Goal: Transaction & Acquisition: Subscribe to service/newsletter

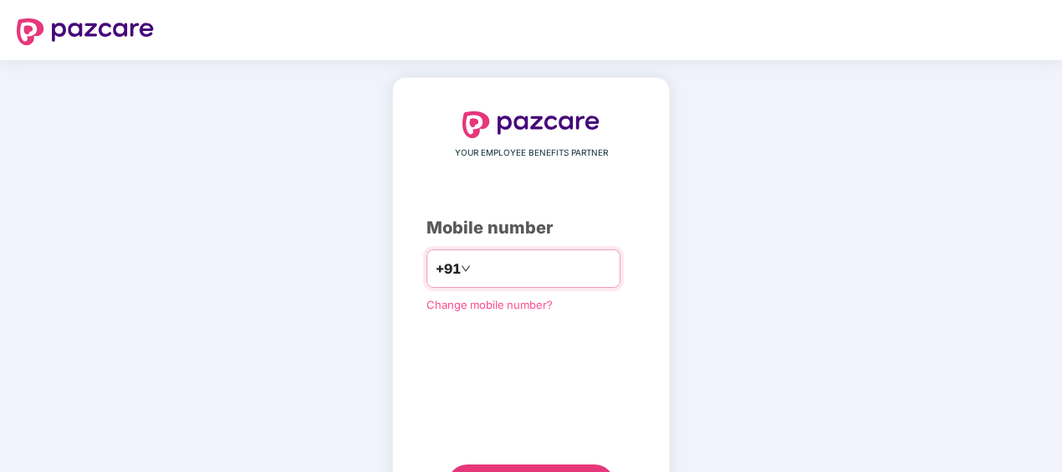
click at [537, 258] on input "number" at bounding box center [542, 268] width 137 height 27
click at [474, 269] on input "**********" at bounding box center [542, 268] width 137 height 27
type input "**********"
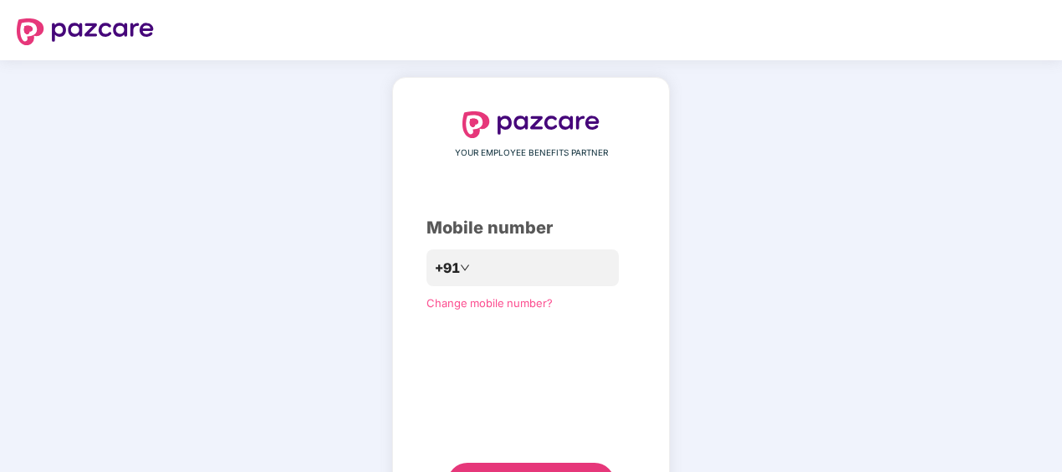
click at [609, 393] on div "**********" at bounding box center [530, 306] width 209 height 391
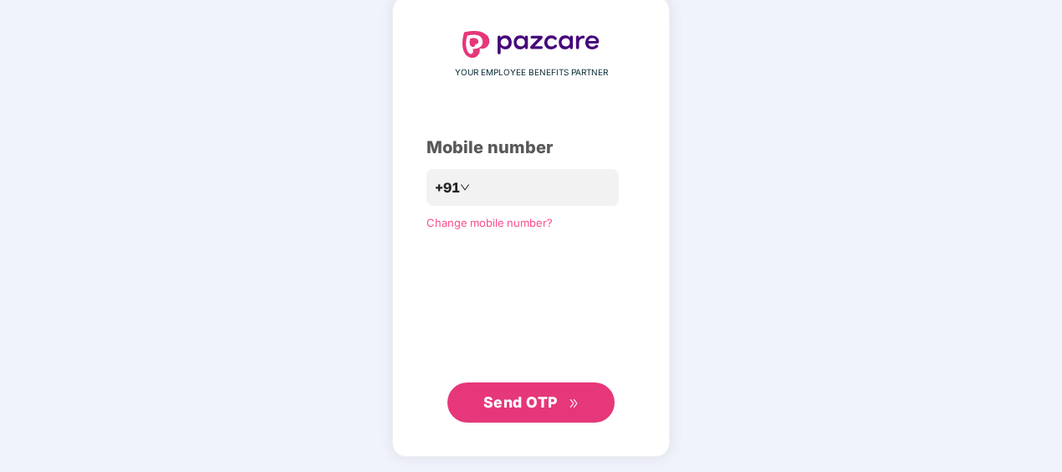
click at [549, 399] on span "Send OTP" at bounding box center [520, 402] width 74 height 18
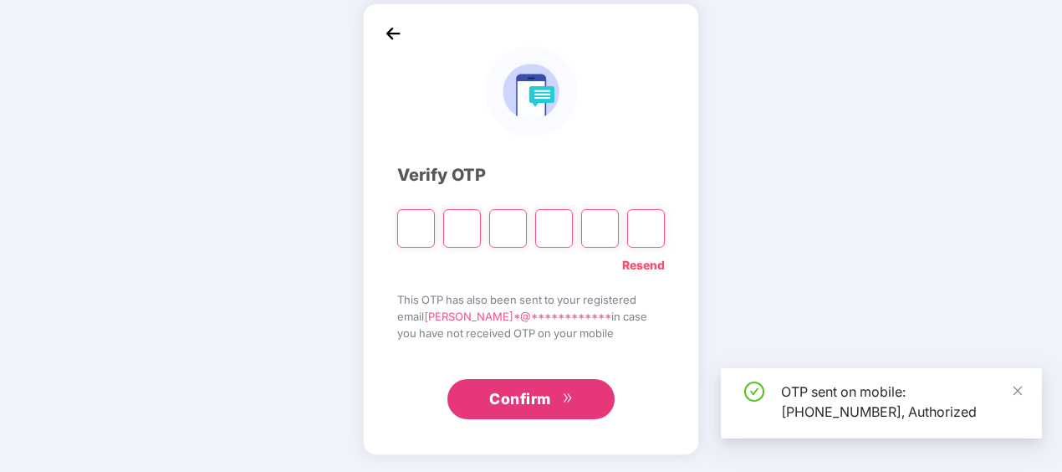
scroll to position [74, 0]
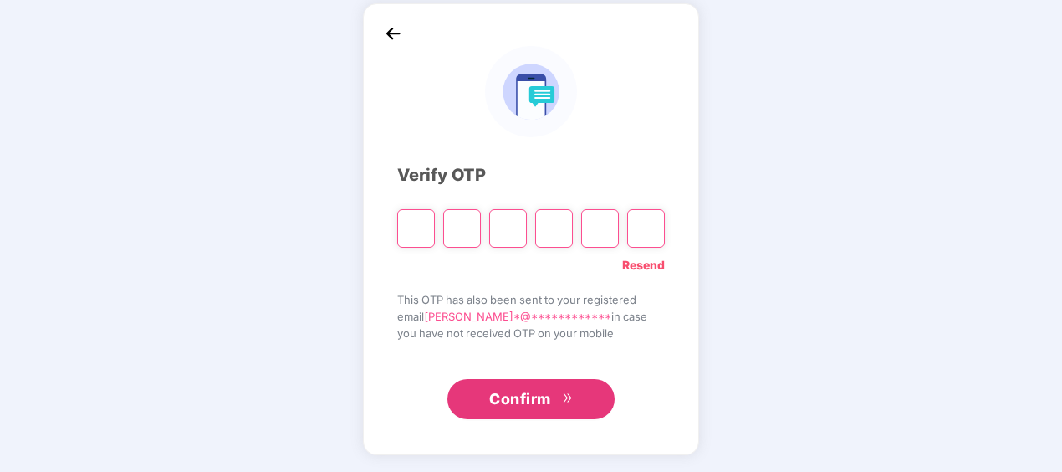
type input "*"
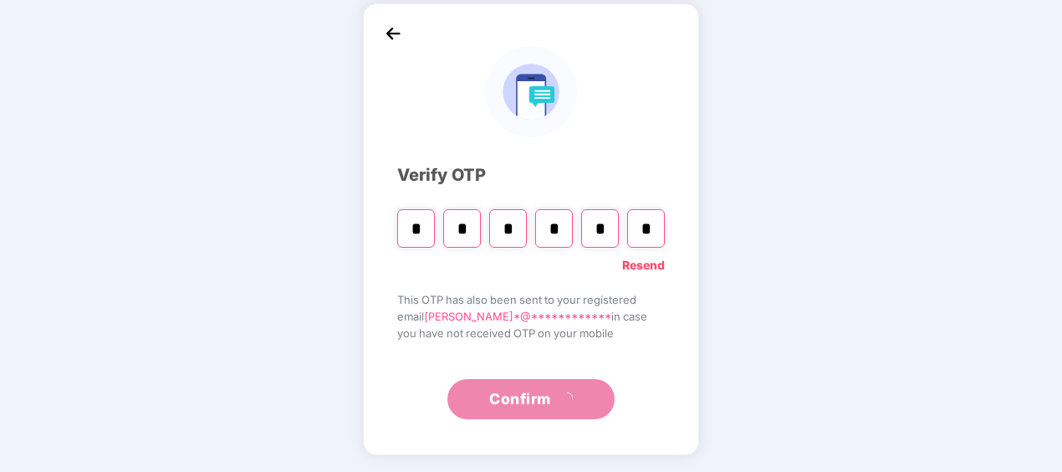
type input "*"
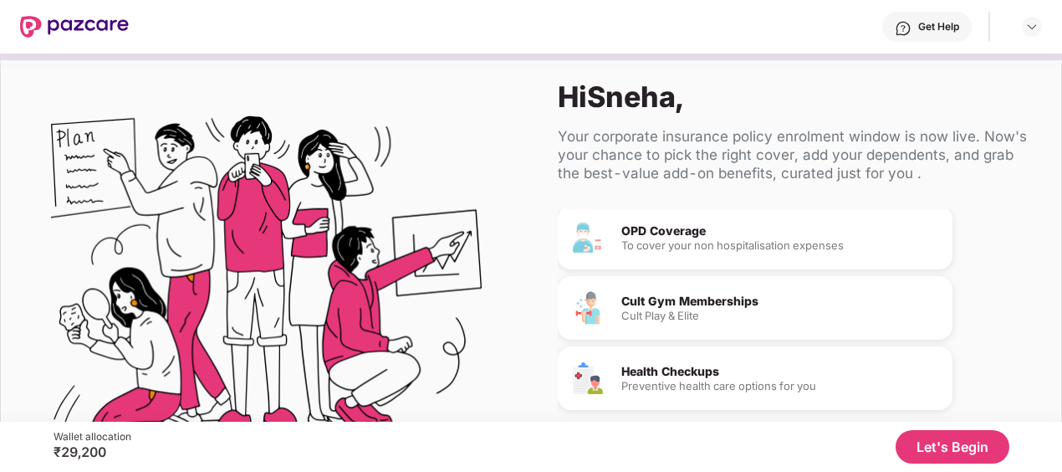
scroll to position [168, 0]
click at [927, 446] on button "Let's Begin" at bounding box center [953, 446] width 114 height 33
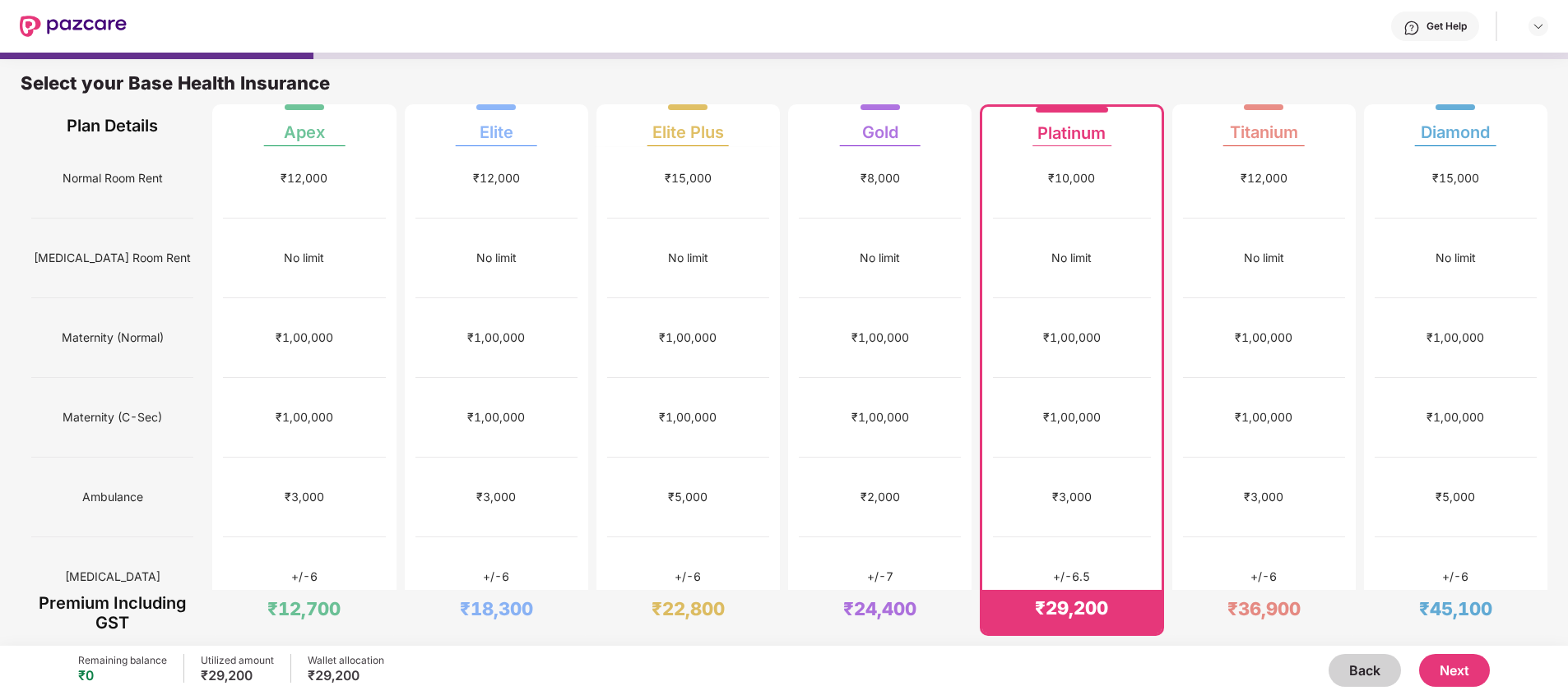
scroll to position [370, 0]
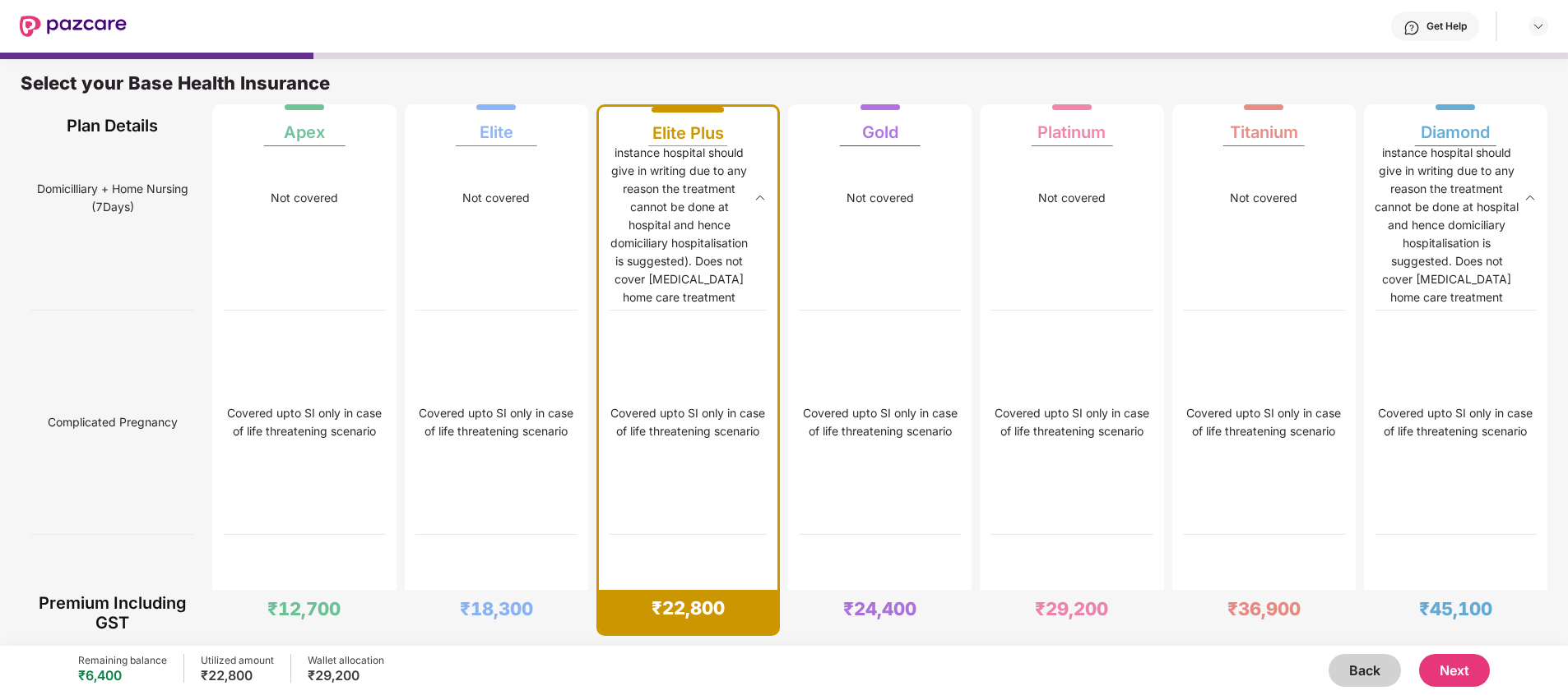
scroll to position [2758, 0]
click at [759, 199] on img at bounding box center [759, 192] width 13 height 13
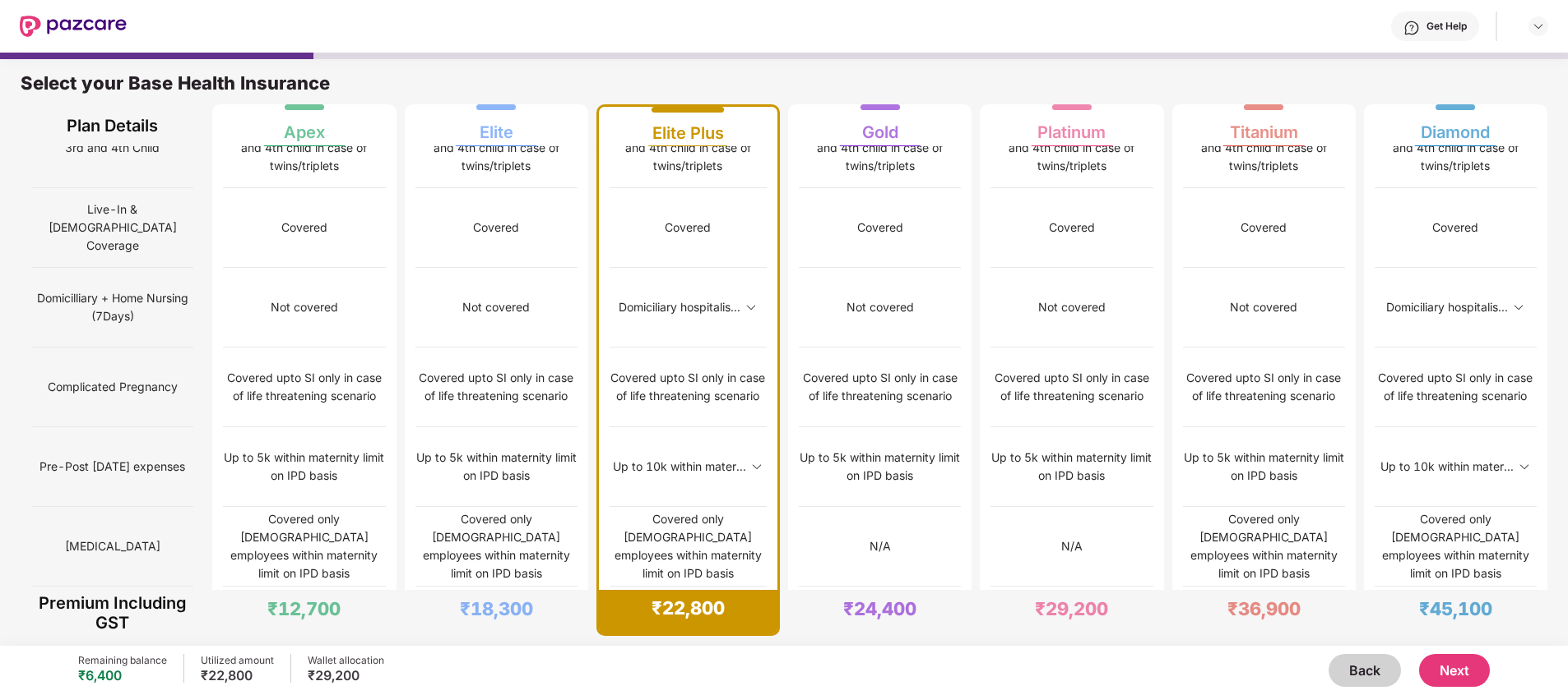
scroll to position [712, 0]
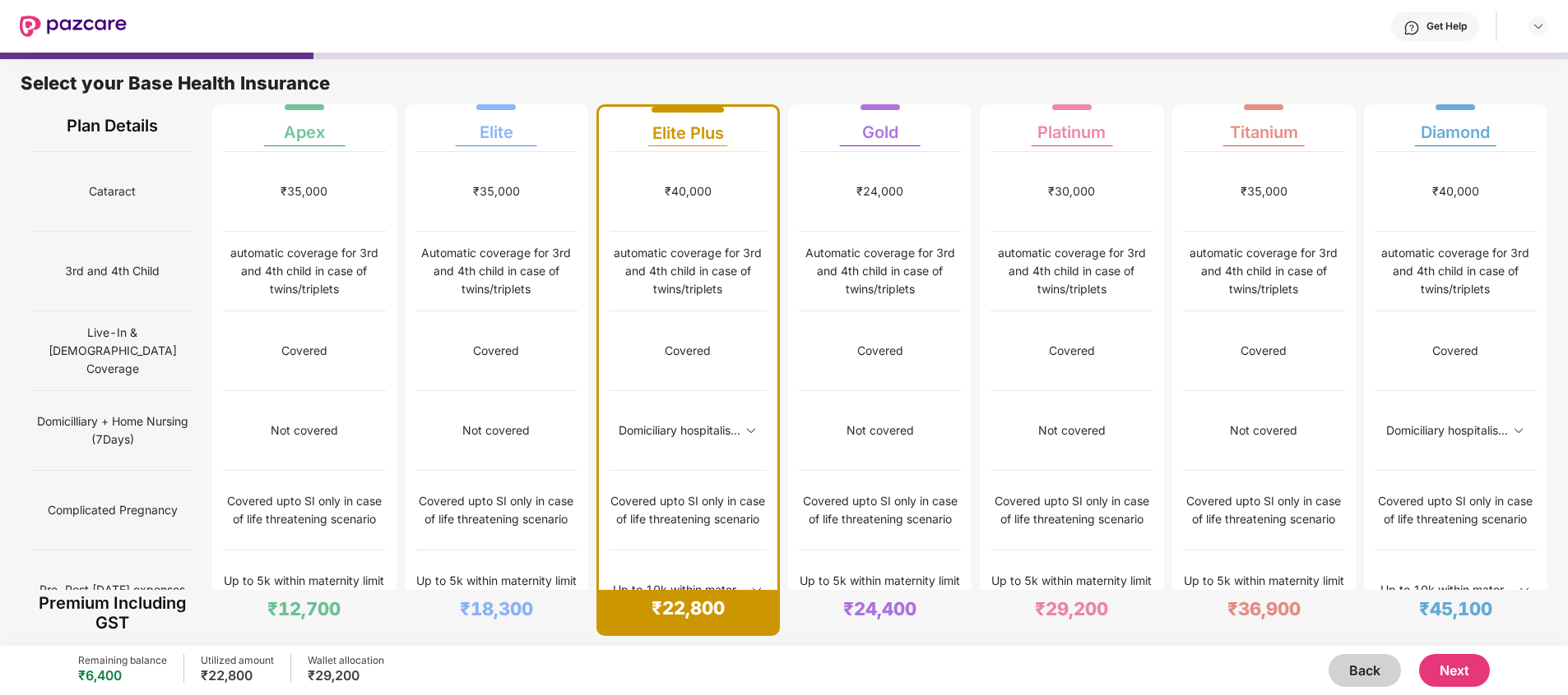
drag, startPoint x: 36, startPoint y: 457, endPoint x: 194, endPoint y: 453, distance: 158.1
click at [194, 453] on div "Cover Type Sum Insured Co-Pay Normal Room Rent [MEDICAL_DATA] Room Rent Materni…" at bounding box center [112, 432] width 183 height 1994
copy span "Pre & Post Hospitalisation"
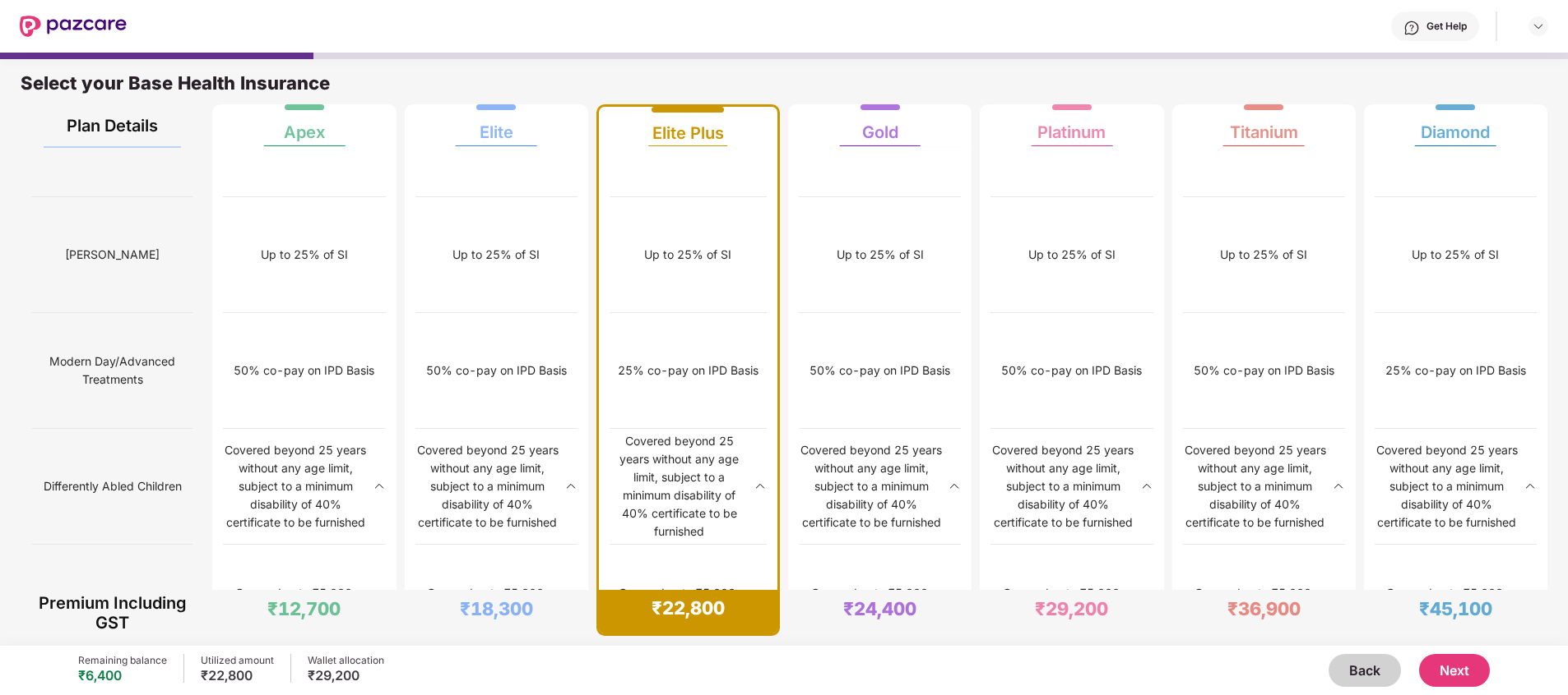
scroll to position [1960, 0]
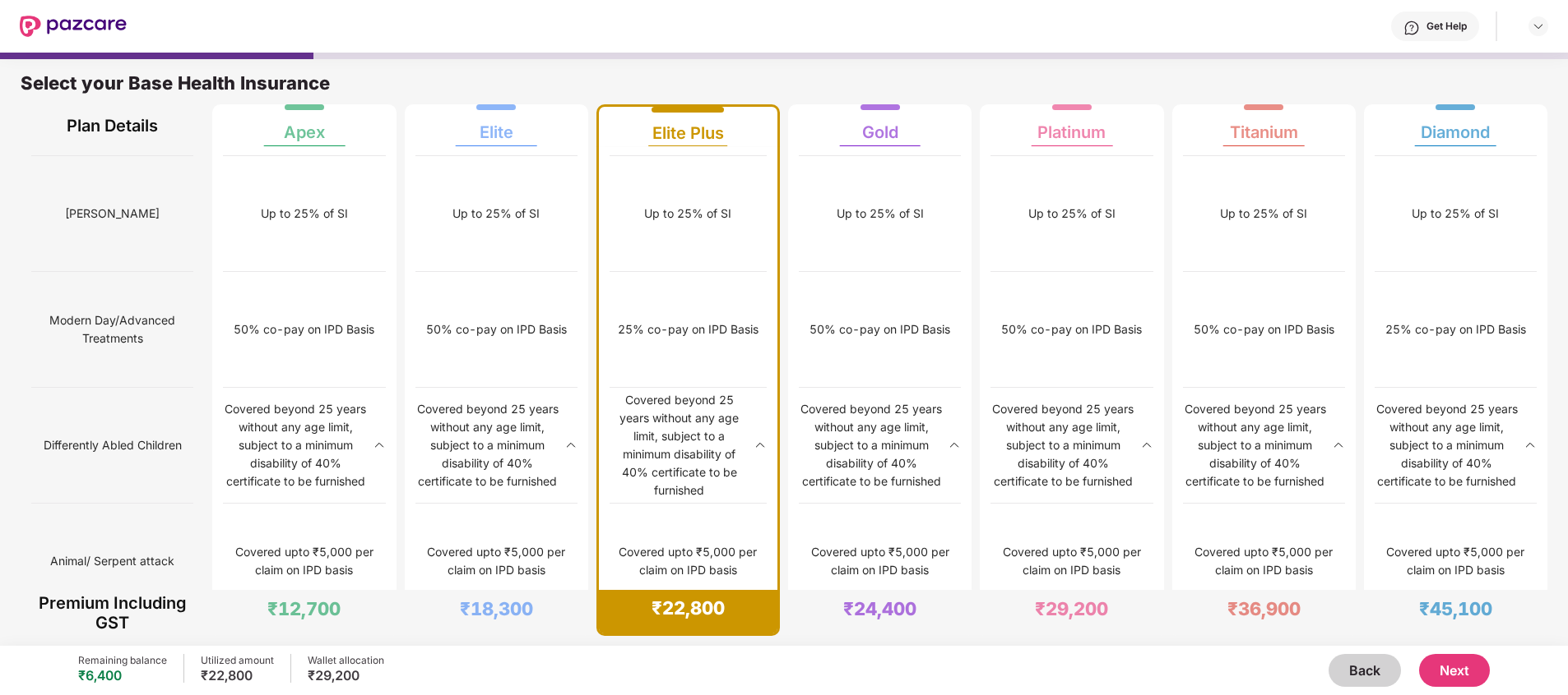
click at [759, 446] on img at bounding box center [759, 445] width 13 height 13
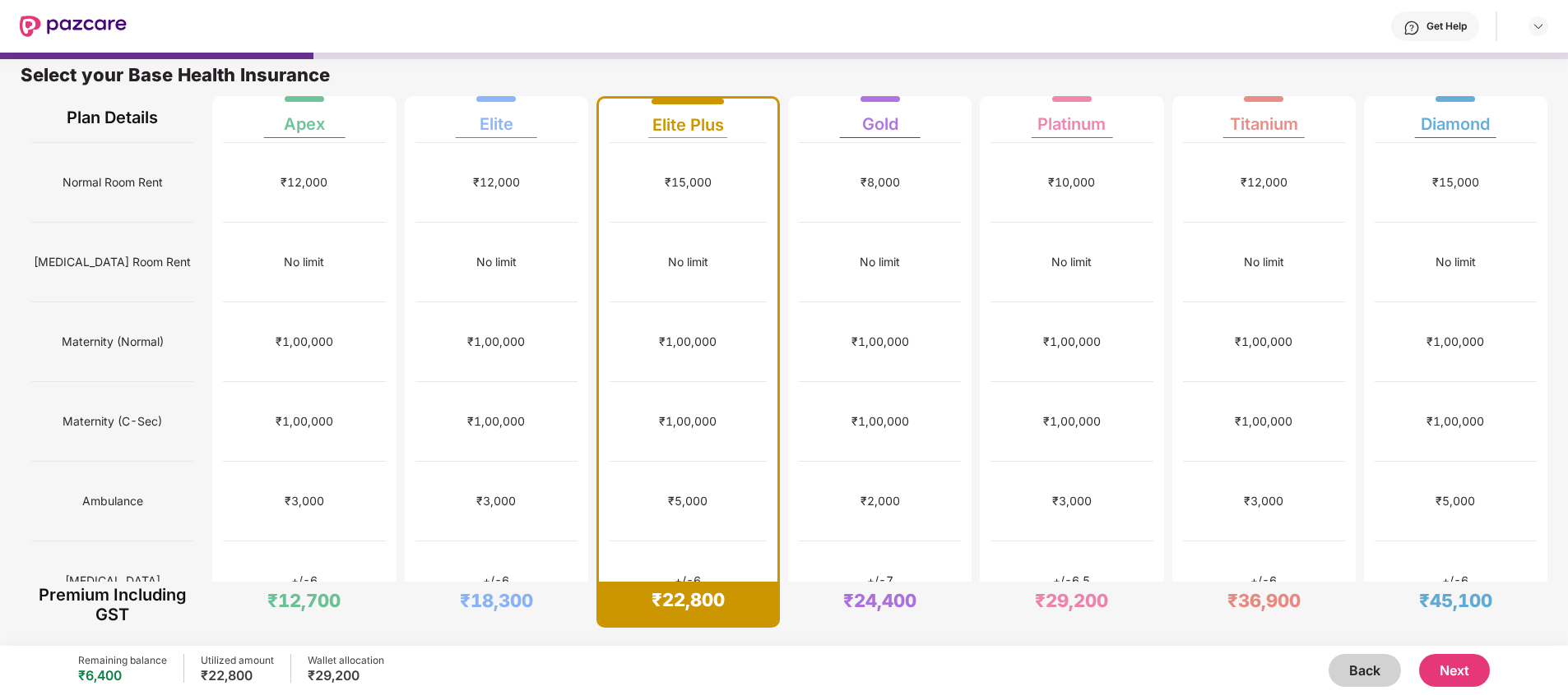
scroll to position [0, 0]
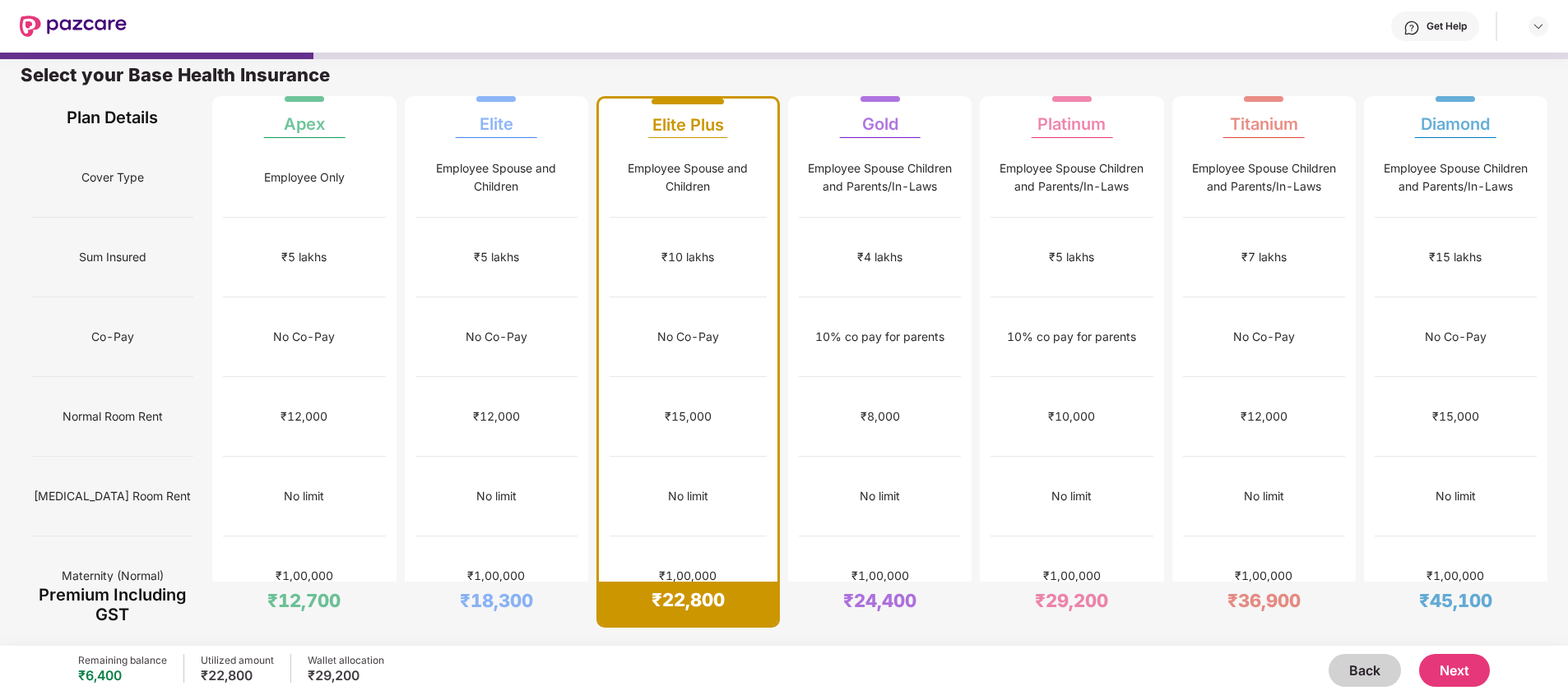
click at [1044, 463] on button "Next" at bounding box center [1455, 670] width 71 height 32
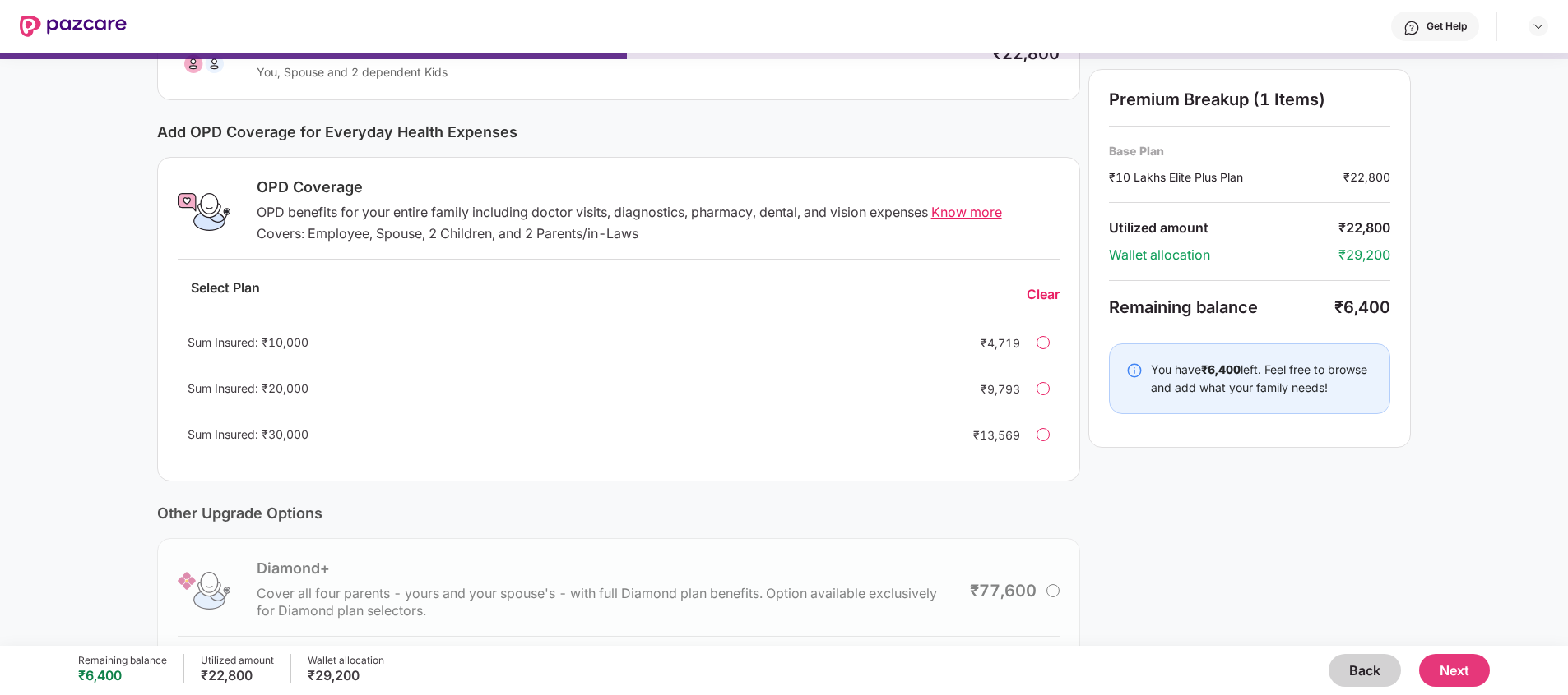
scroll to position [123, 0]
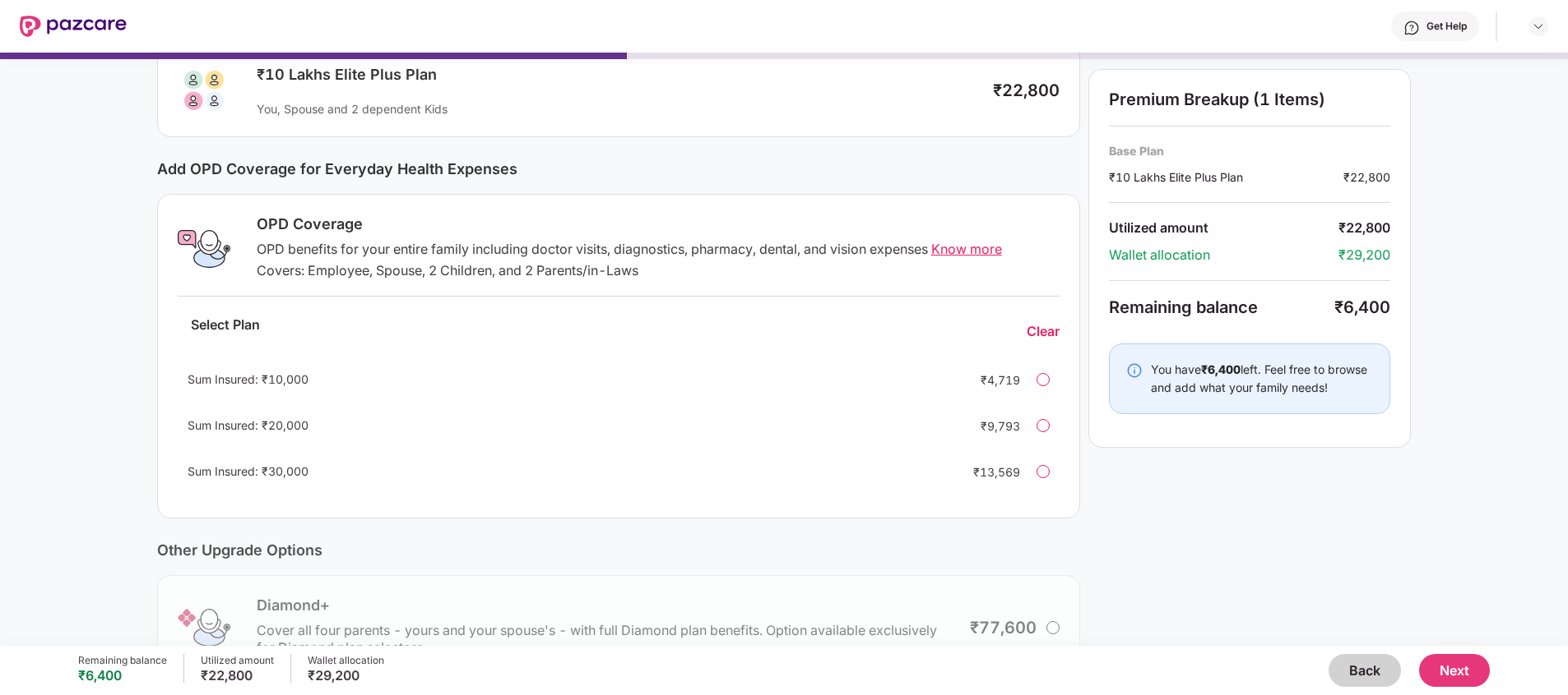
click at [974, 241] on span "Know more" at bounding box center [967, 249] width 71 height 17
click at [1044, 463] on button "Next" at bounding box center [1455, 670] width 71 height 32
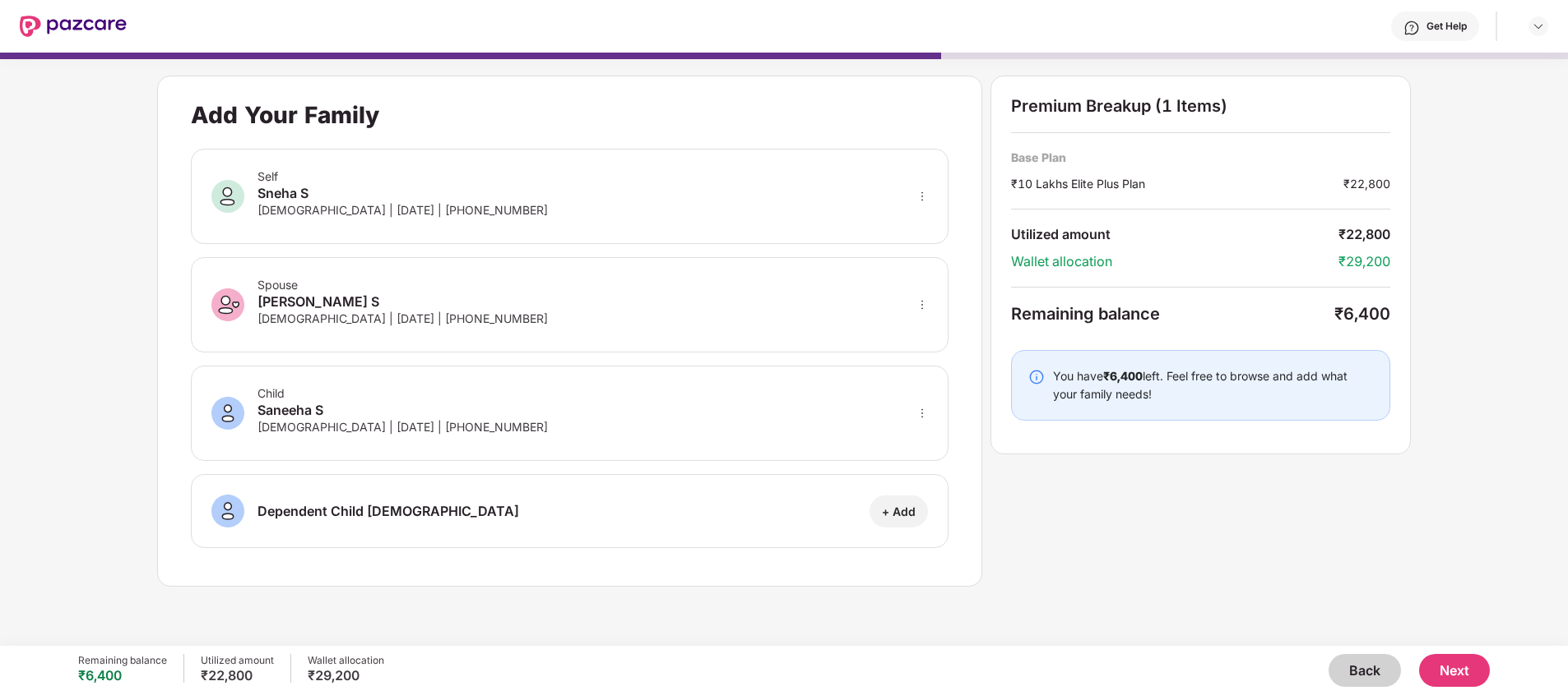
click at [922, 411] on icon "more" at bounding box center [923, 414] width 12 height 12
click at [916, 431] on div at bounding box center [900, 437] width 54 height 29
select select "******"
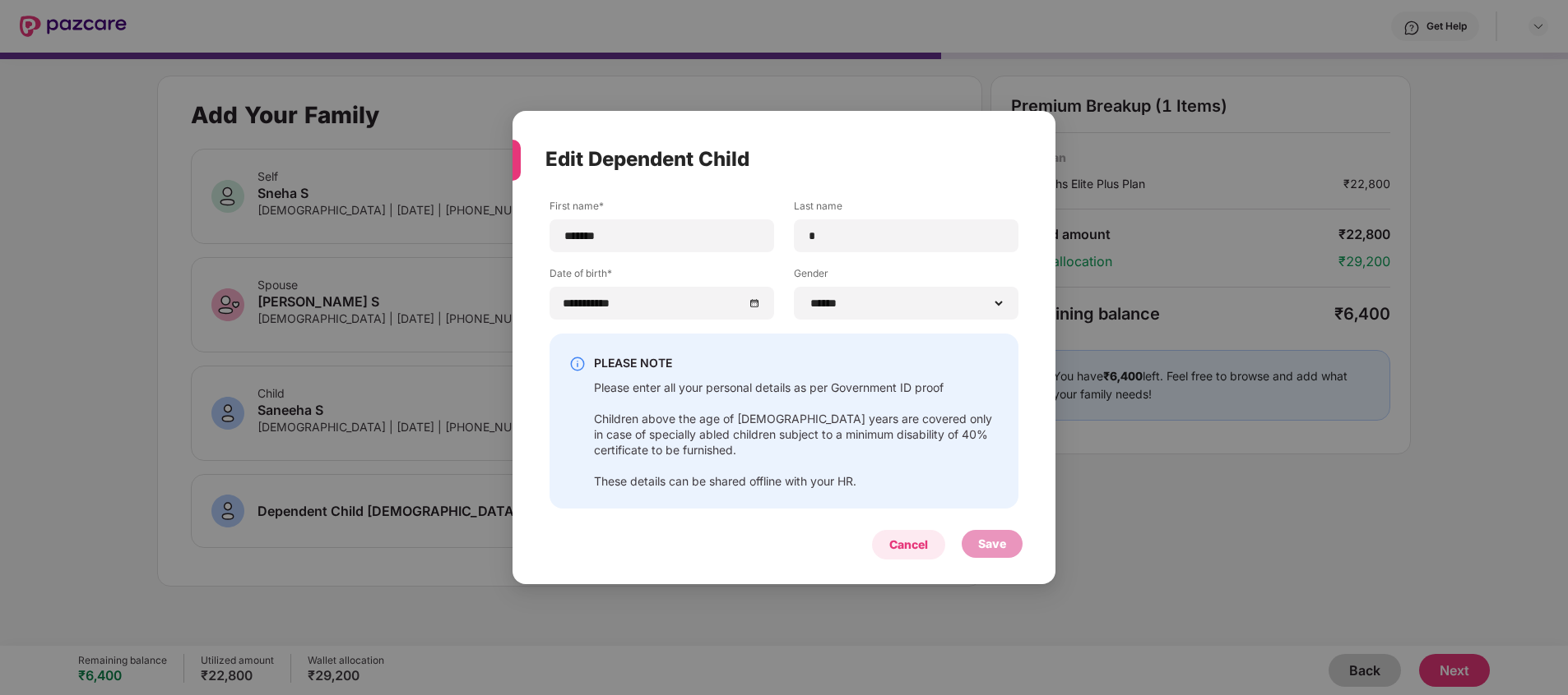
click at [890, 463] on div "Cancel" at bounding box center [908, 545] width 73 height 29
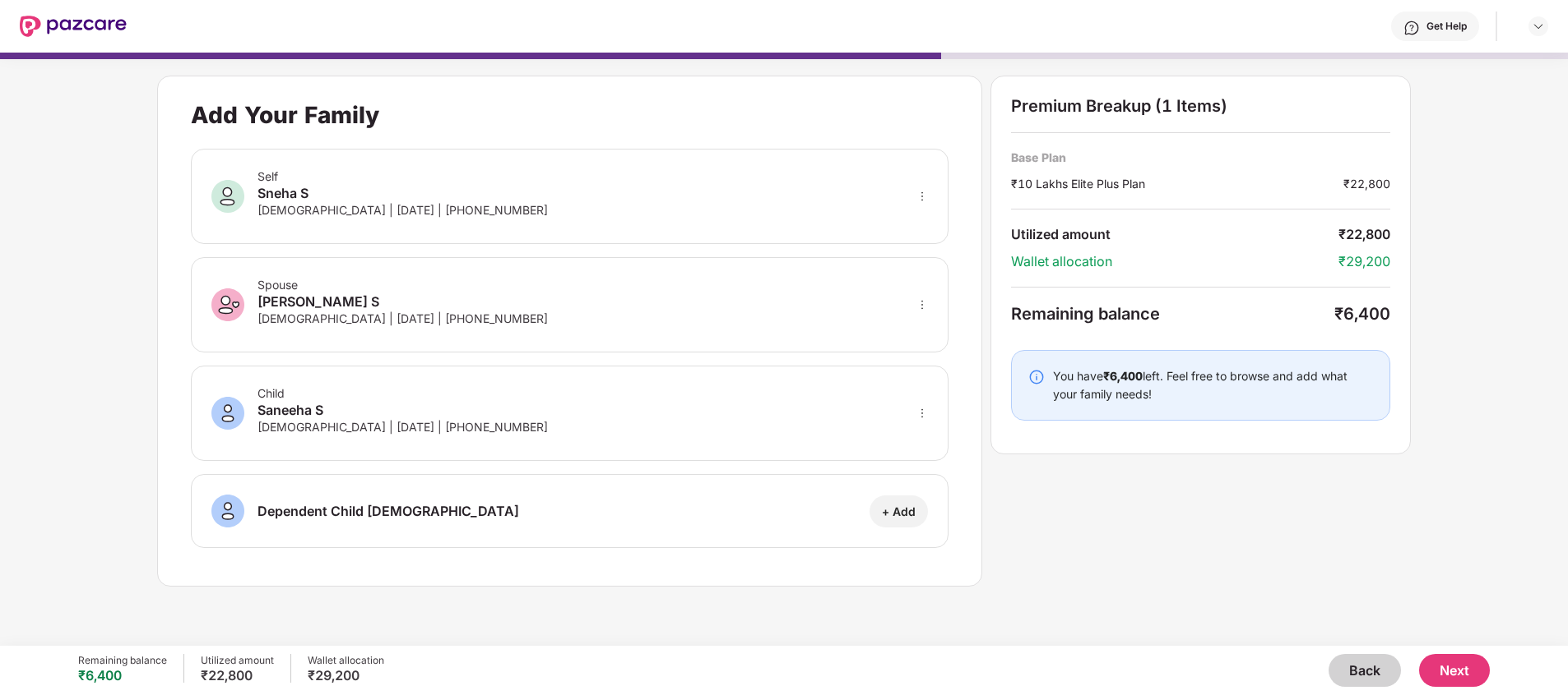
click at [1044, 463] on button "Next" at bounding box center [1455, 670] width 71 height 32
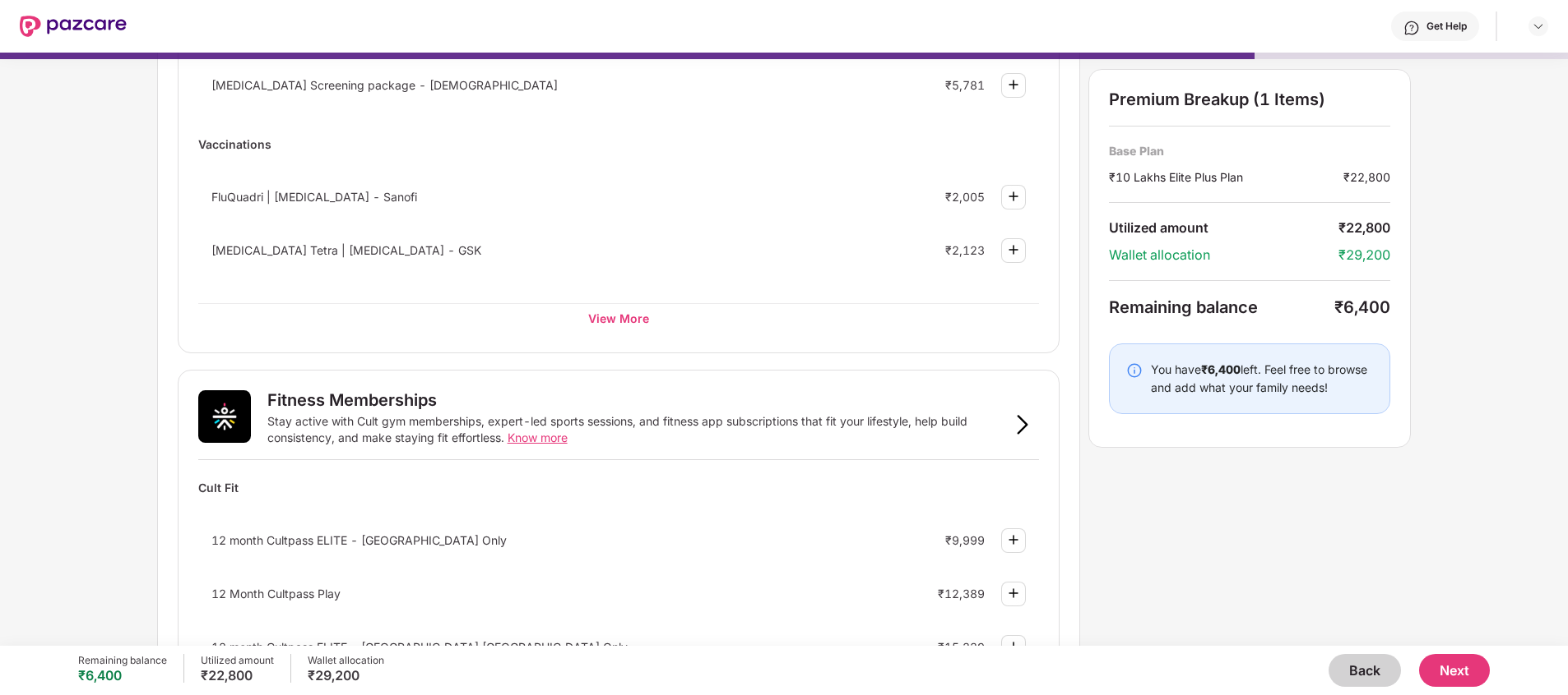
scroll to position [151, 0]
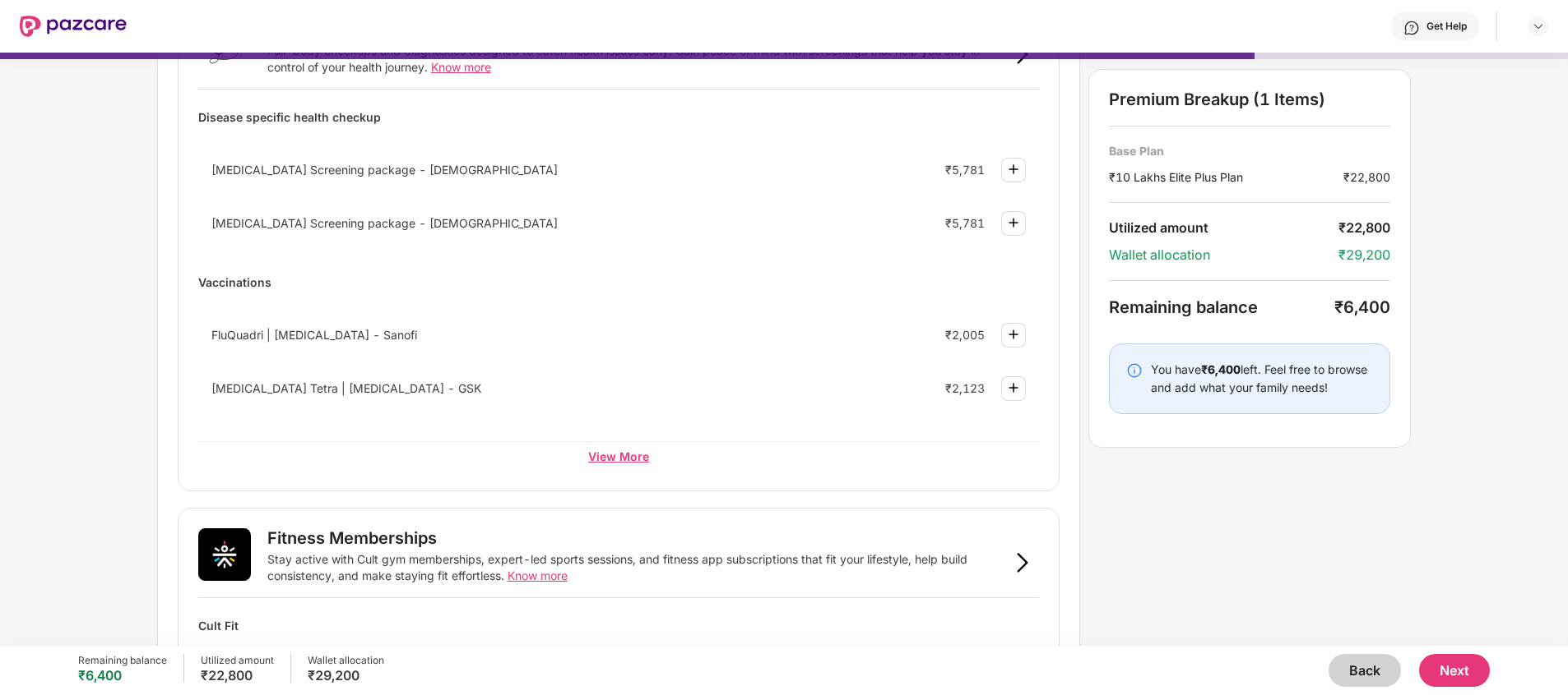
click at [633, 445] on div "View More" at bounding box center [619, 456] width 841 height 29
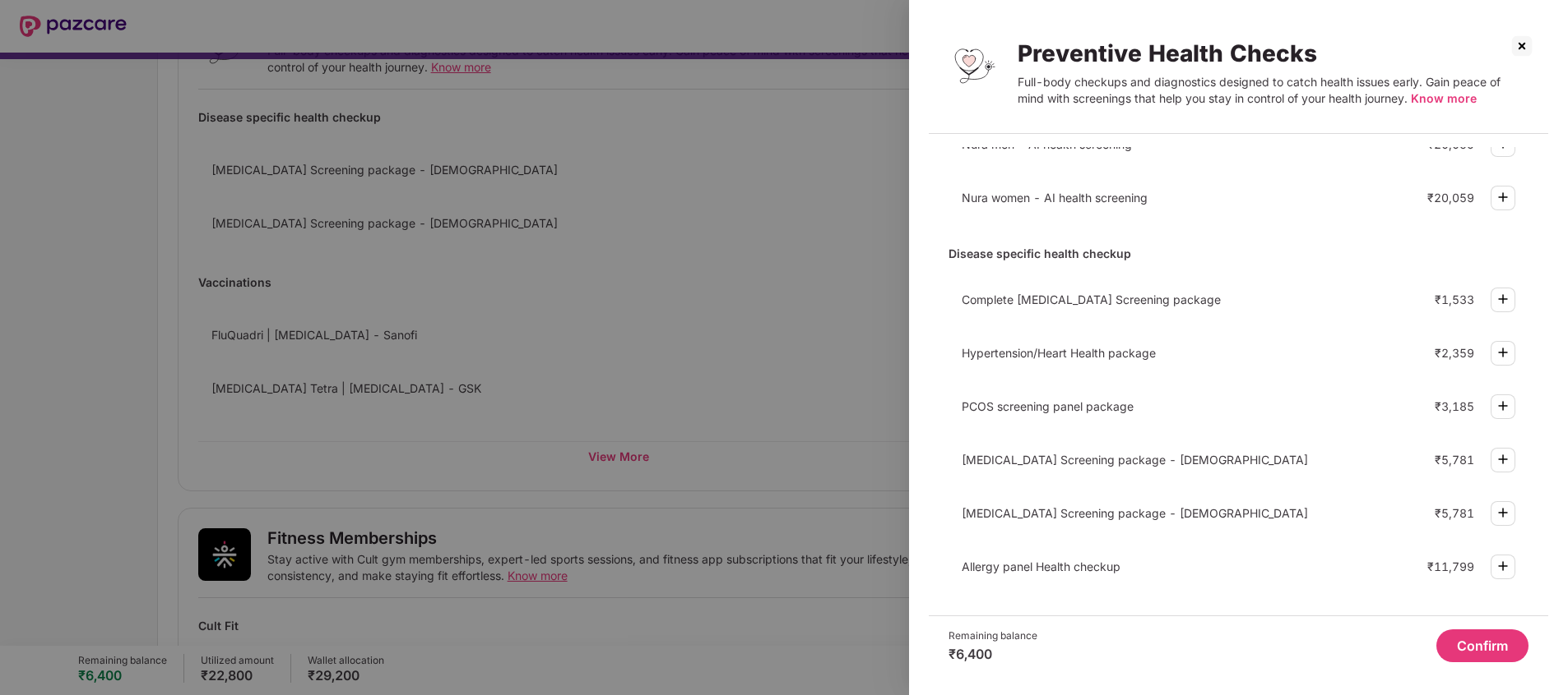
scroll to position [0, 0]
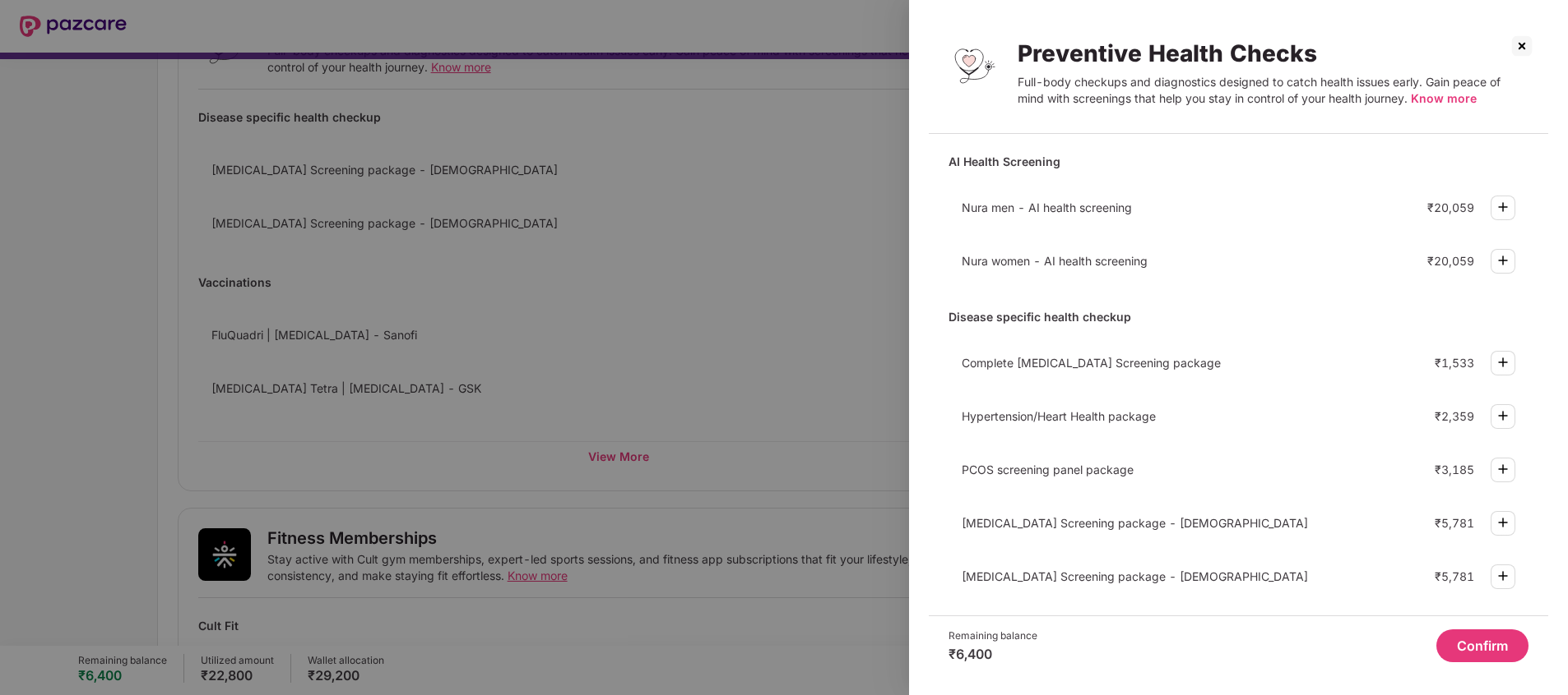
click at [1044, 51] on img at bounding box center [1522, 45] width 27 height 27
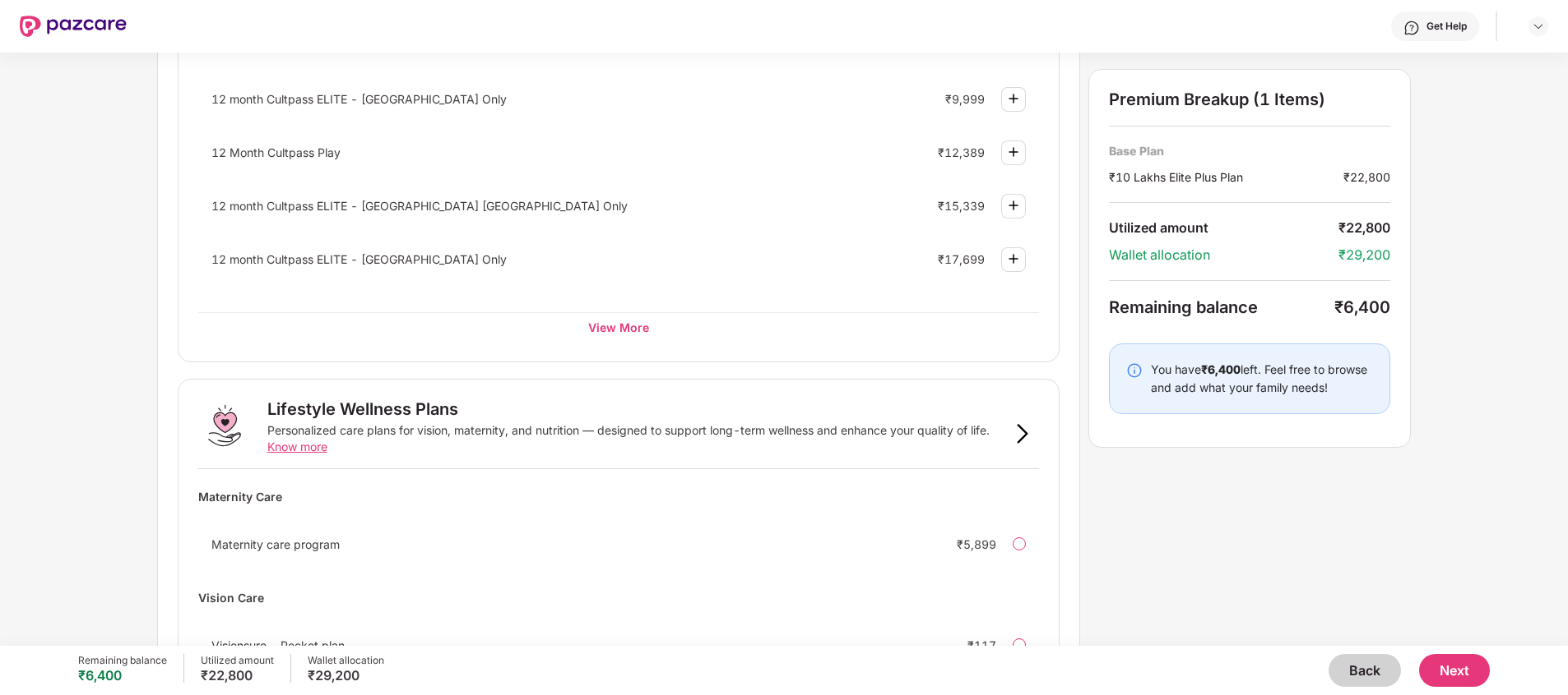
scroll to position [768, 0]
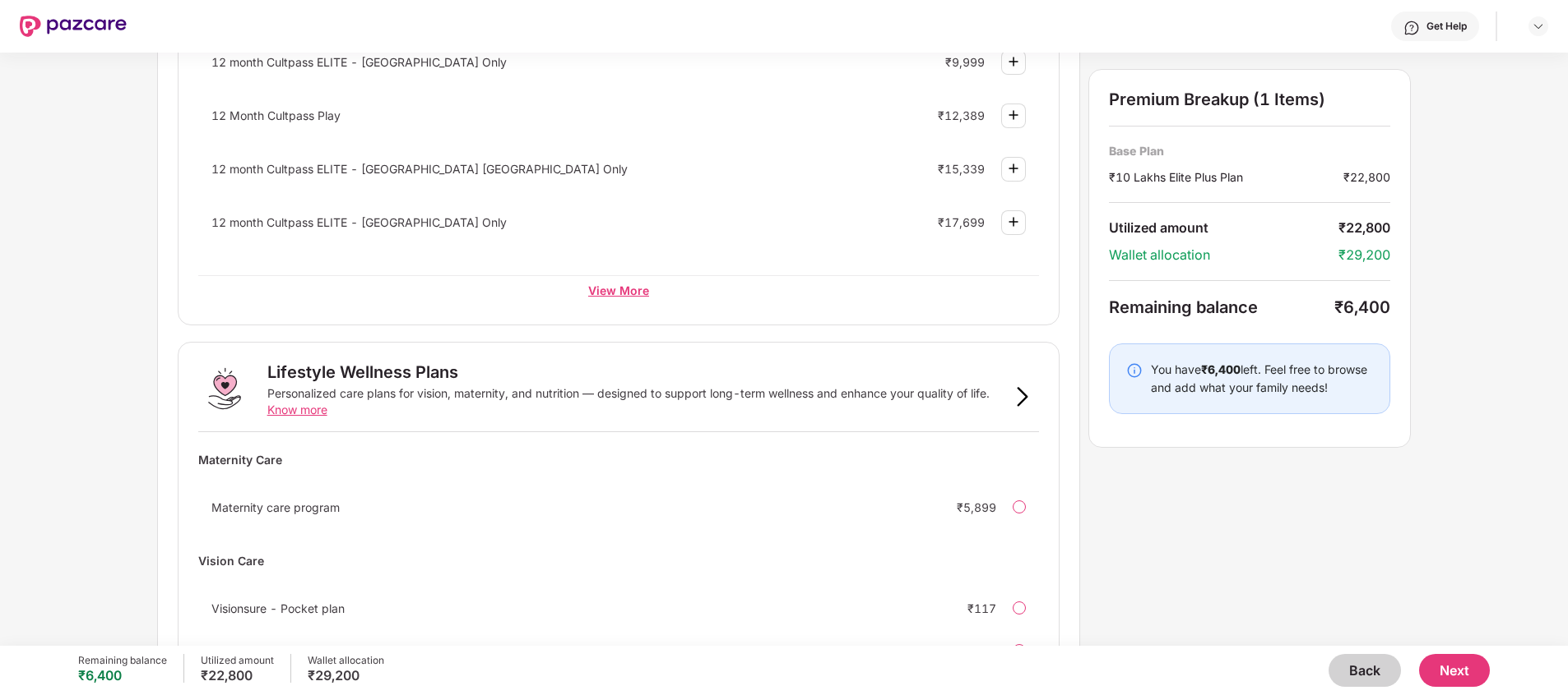
click at [621, 281] on div "View More" at bounding box center [619, 290] width 841 height 29
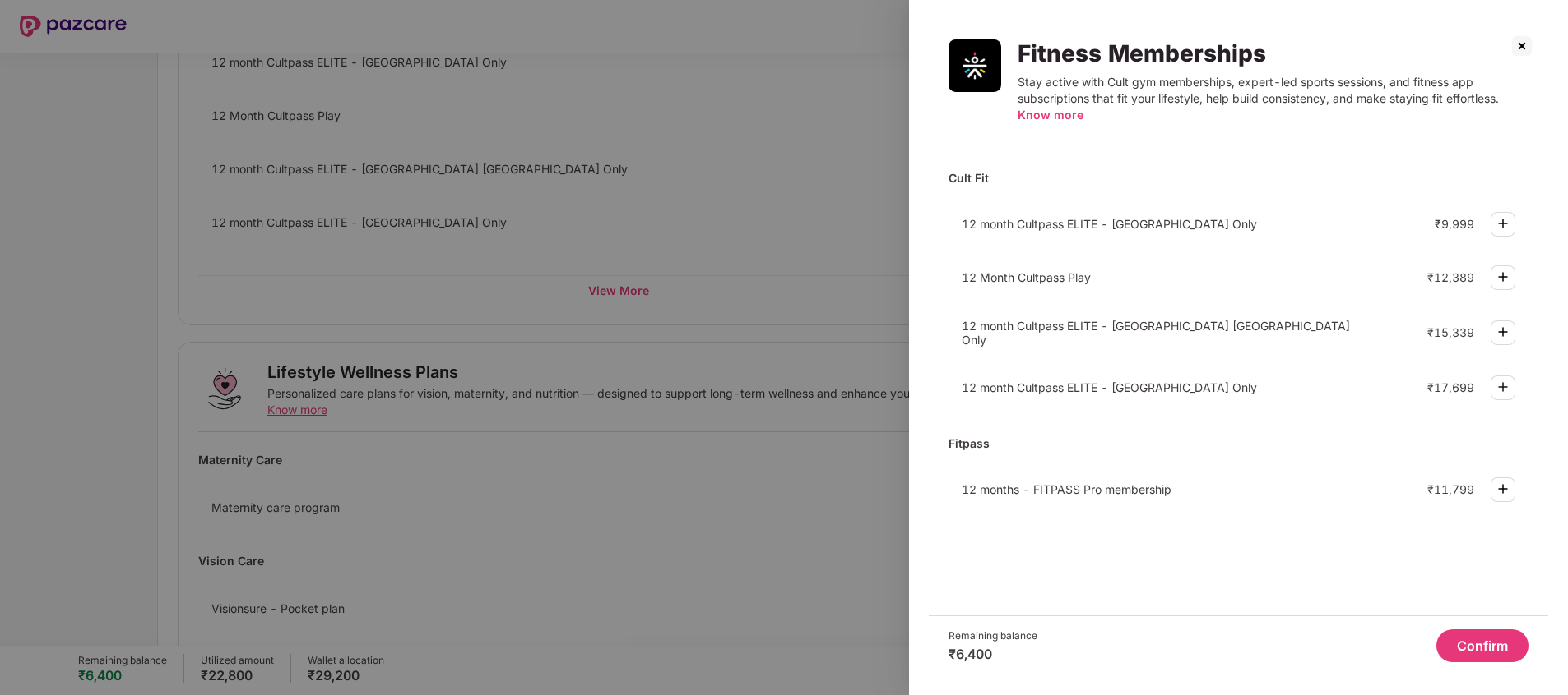
click at [1044, 37] on img at bounding box center [1522, 45] width 27 height 27
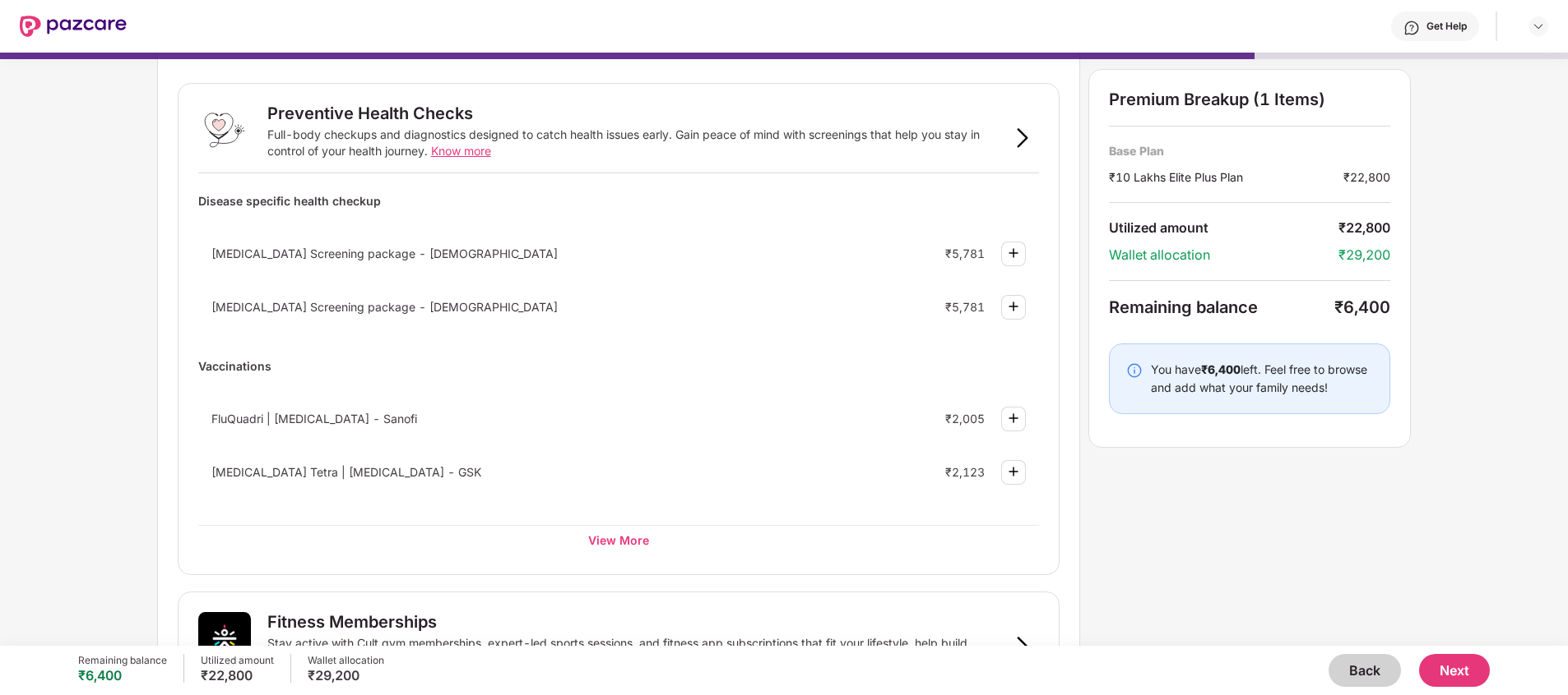
scroll to position [0, 0]
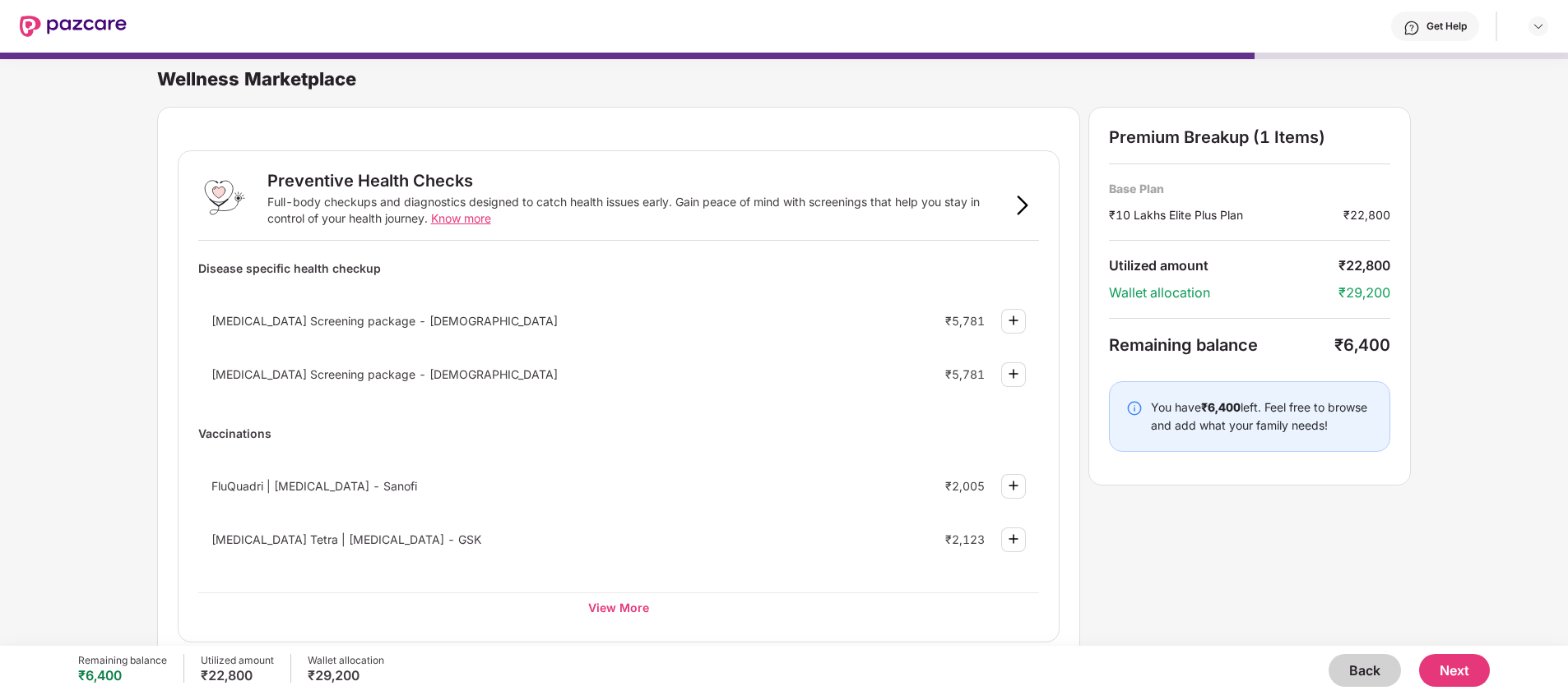
click at [1044, 463] on button "Back" at bounding box center [1365, 670] width 73 height 32
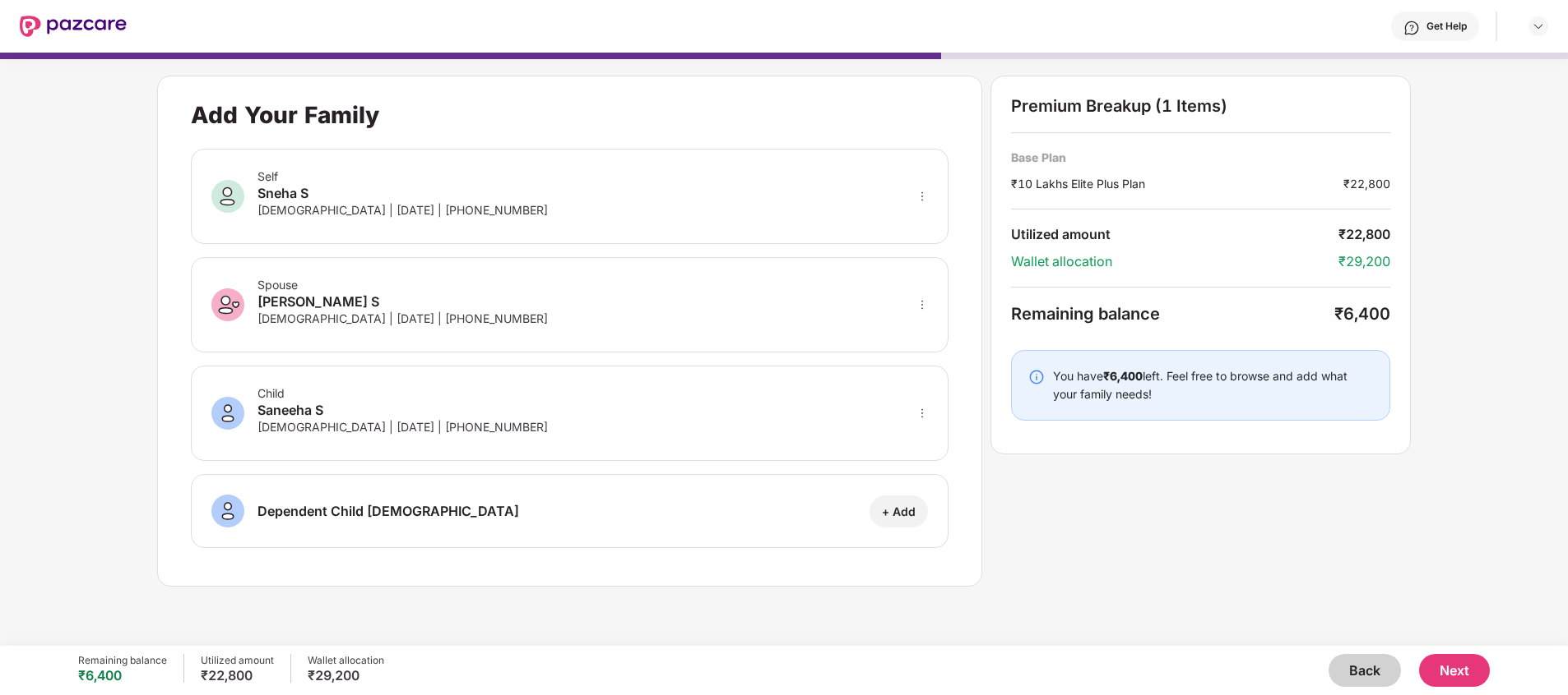
click at [1044, 463] on button "Back" at bounding box center [1365, 670] width 73 height 32
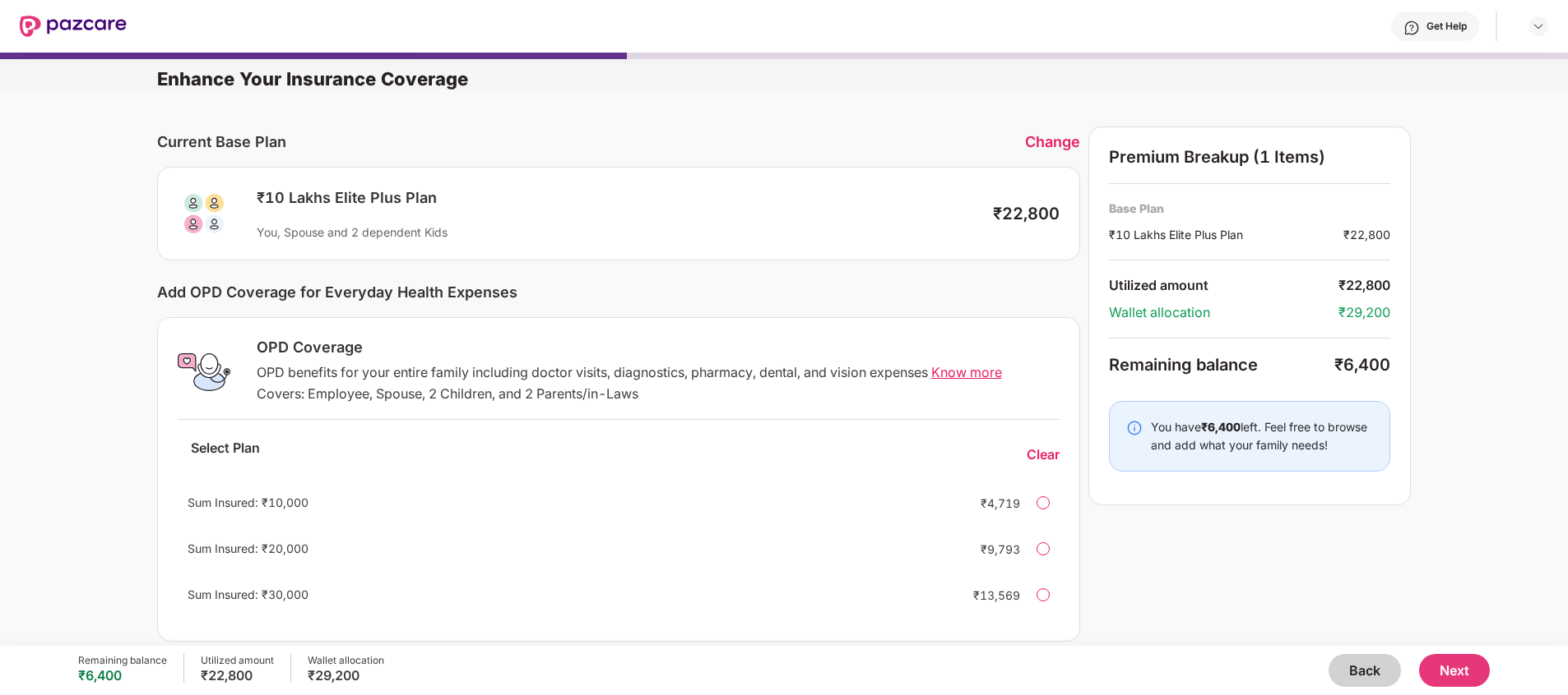
click at [1044, 463] on div at bounding box center [1043, 502] width 13 height 13
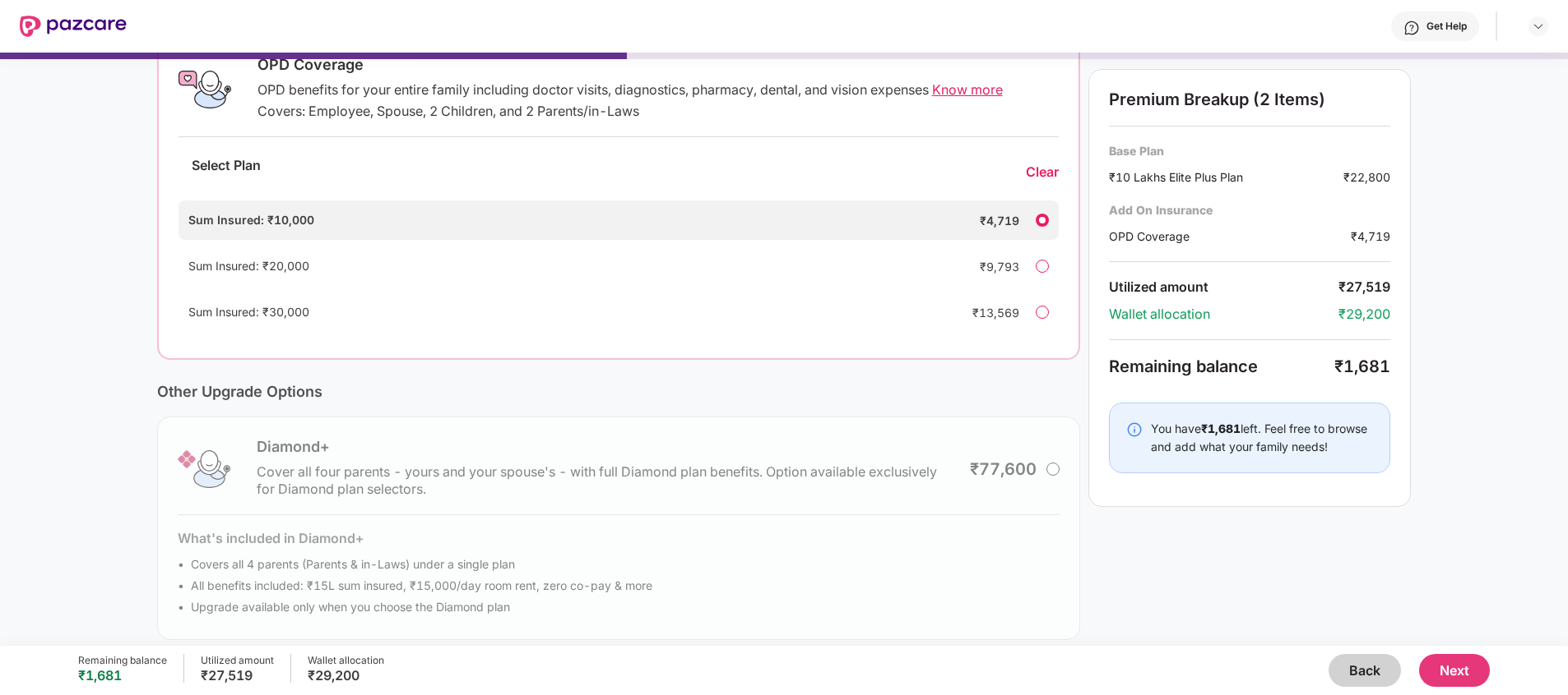
scroll to position [298, 0]
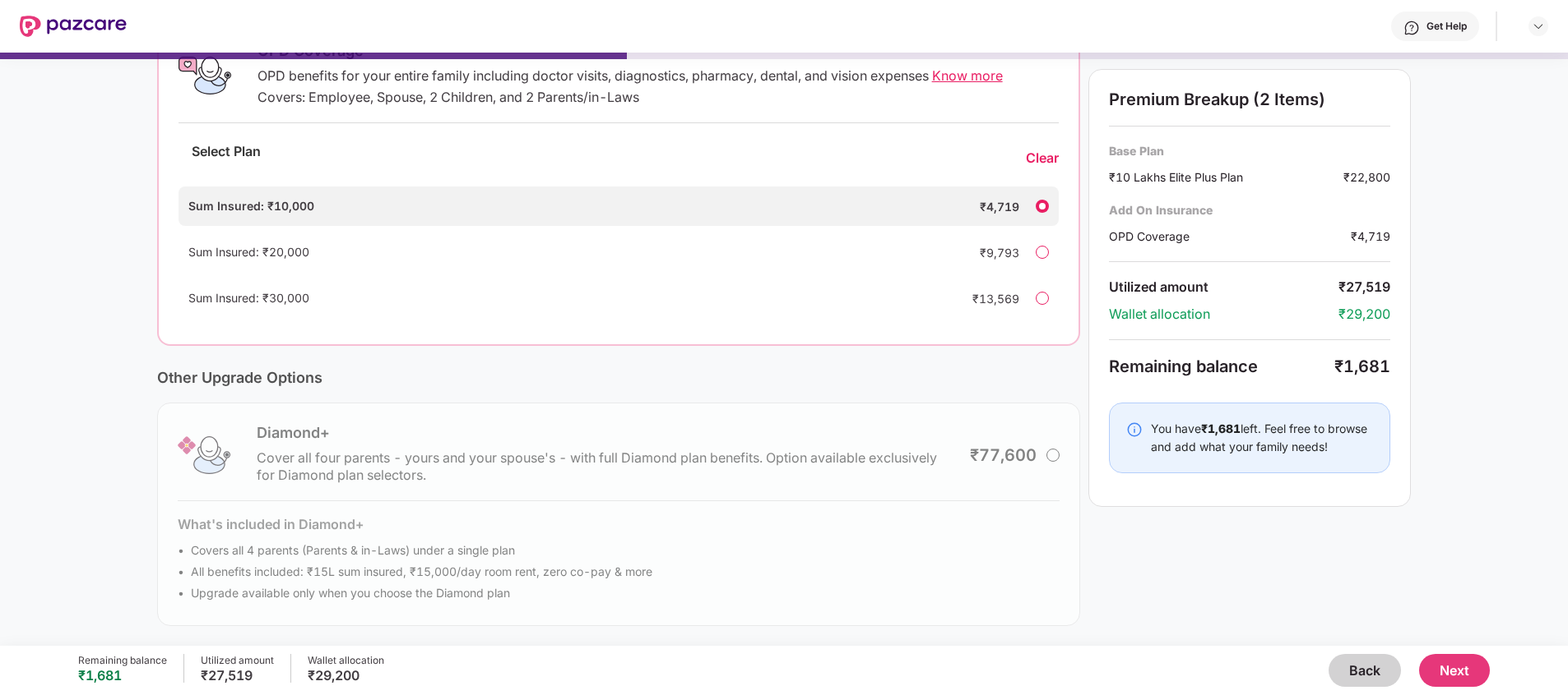
click at [1044, 463] on button "Next" at bounding box center [1455, 670] width 71 height 32
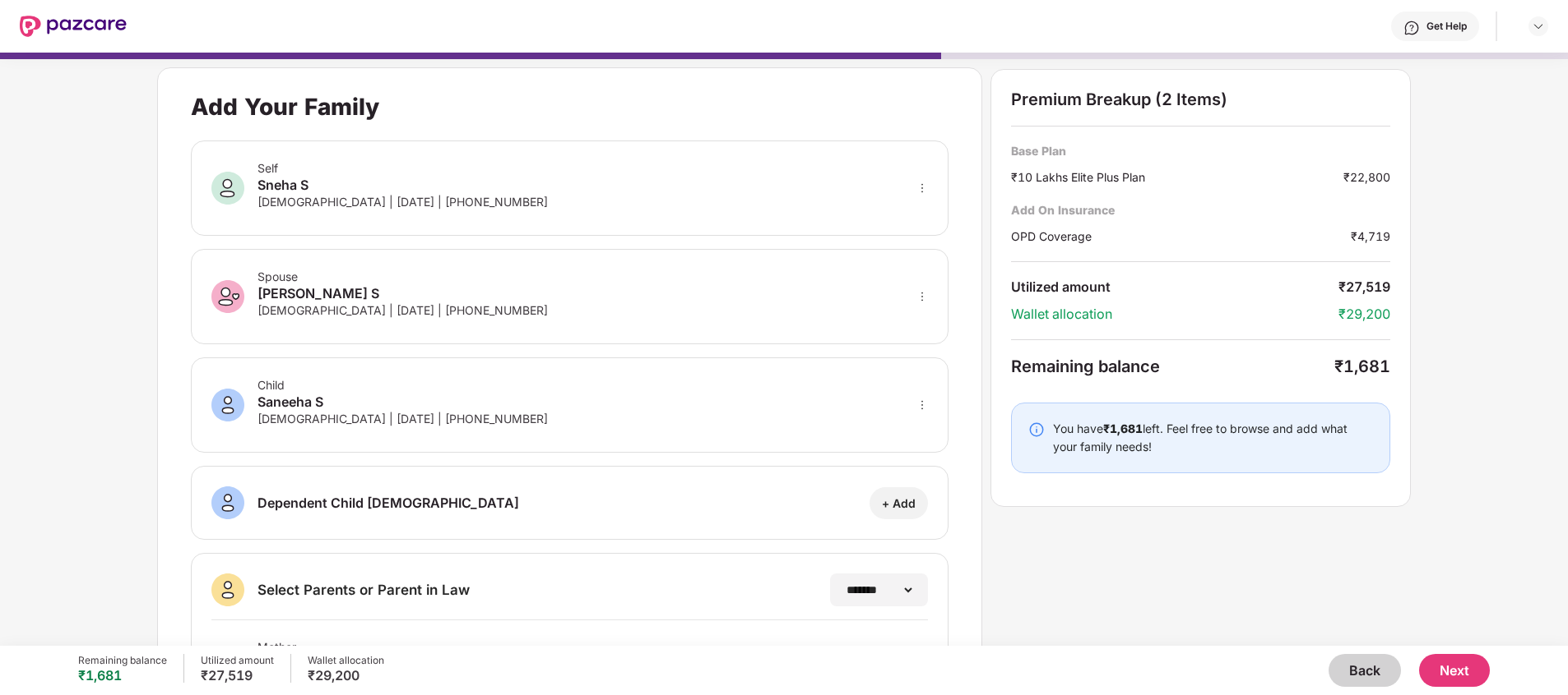
scroll to position [123, 0]
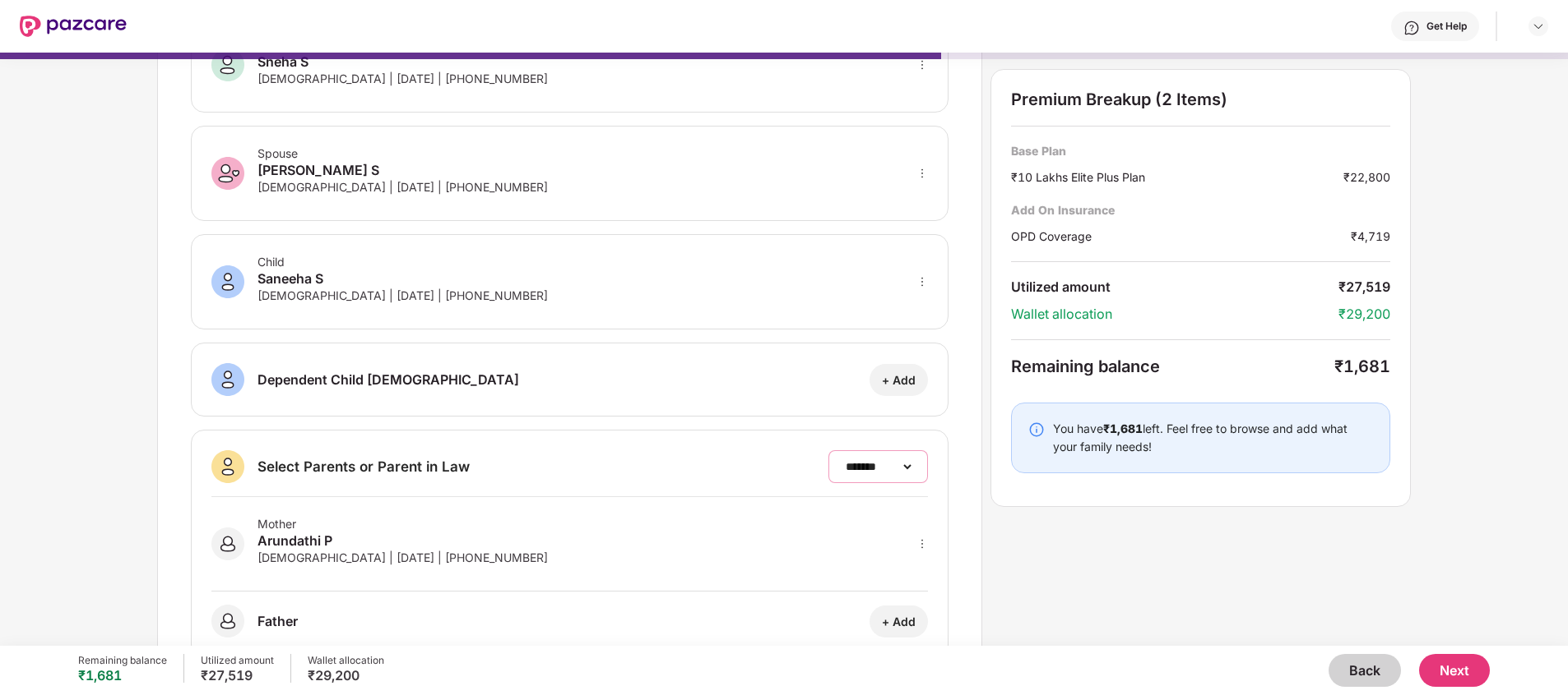
click at [883, 463] on select "**********" at bounding box center [877, 466] width 72 height 13
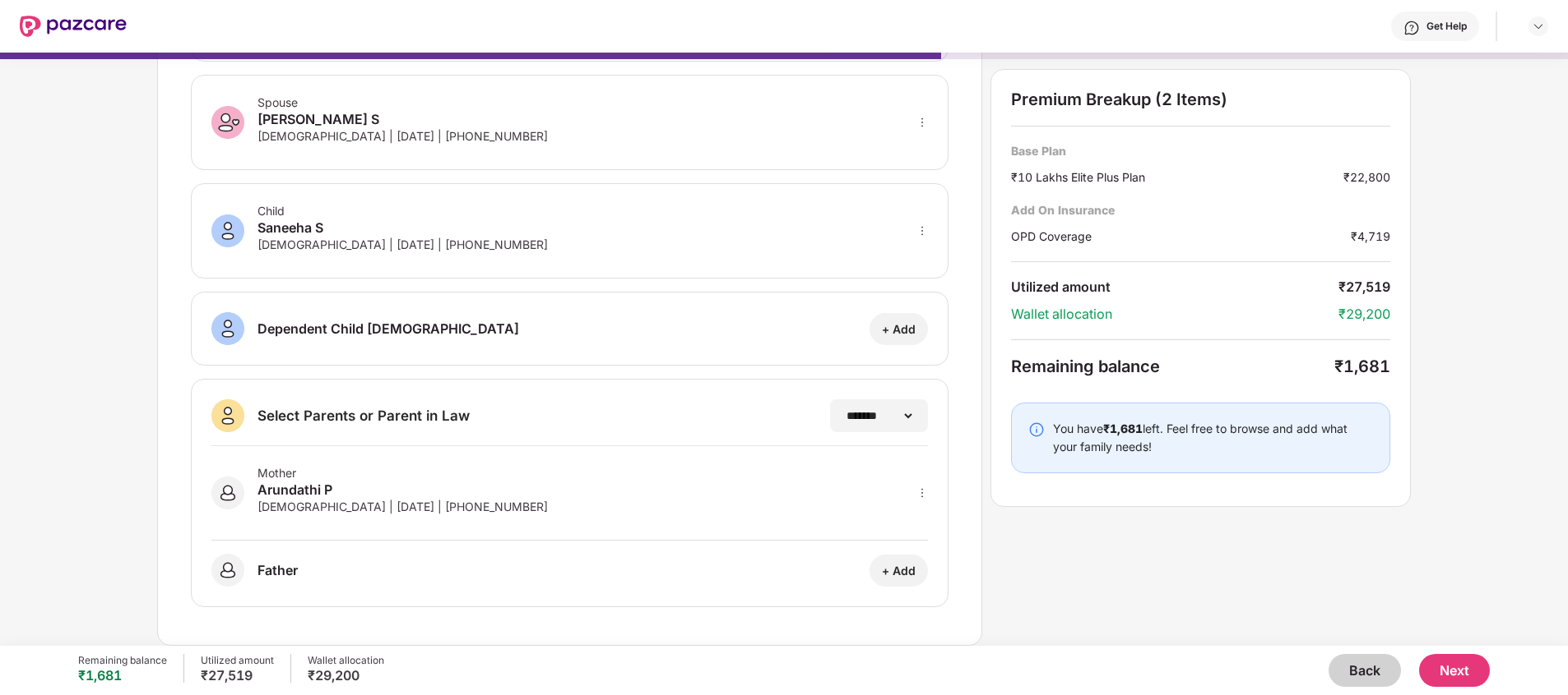
click at [917, 463] on icon "more" at bounding box center [923, 493] width 12 height 12
click at [897, 463] on img at bounding box center [900, 546] width 13 height 13
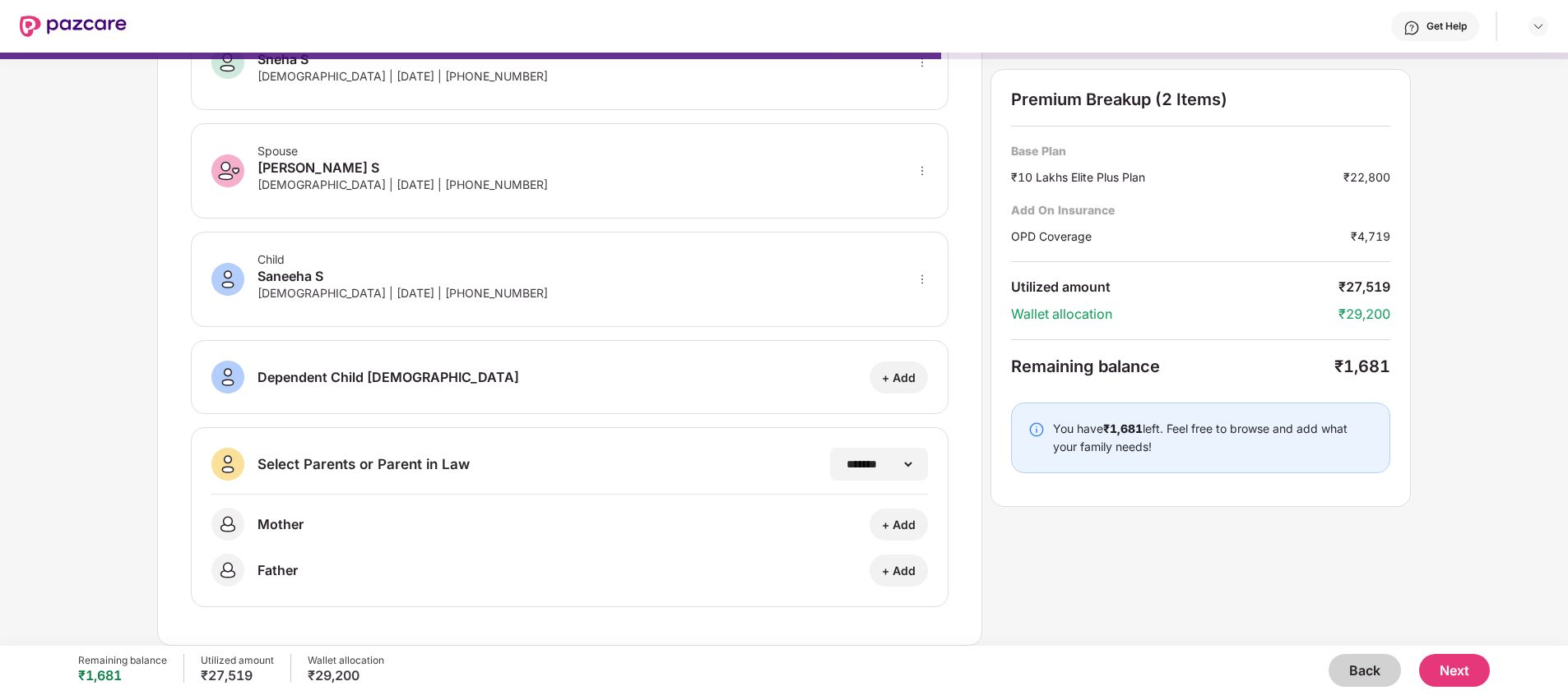
scroll to position [0, 0]
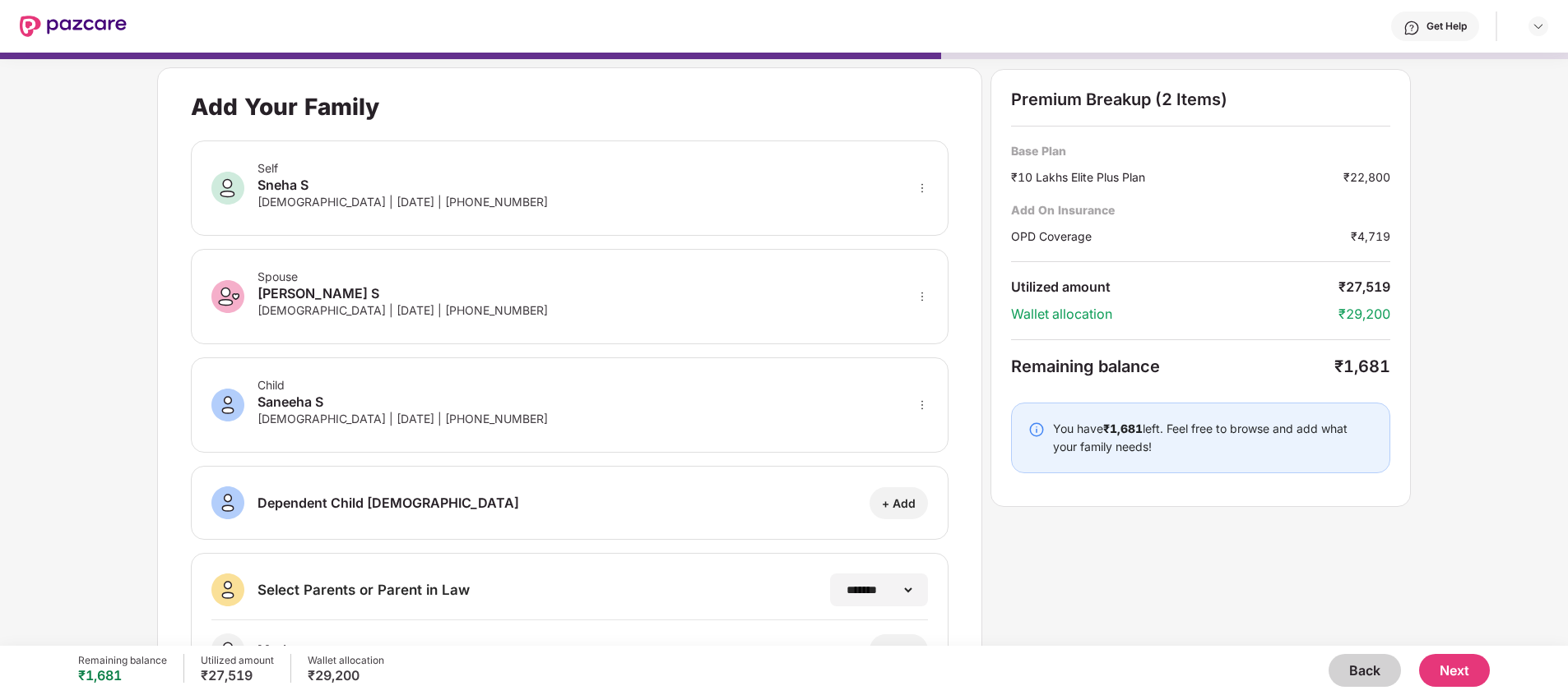
click at [1044, 463] on button "Next" at bounding box center [1455, 670] width 71 height 32
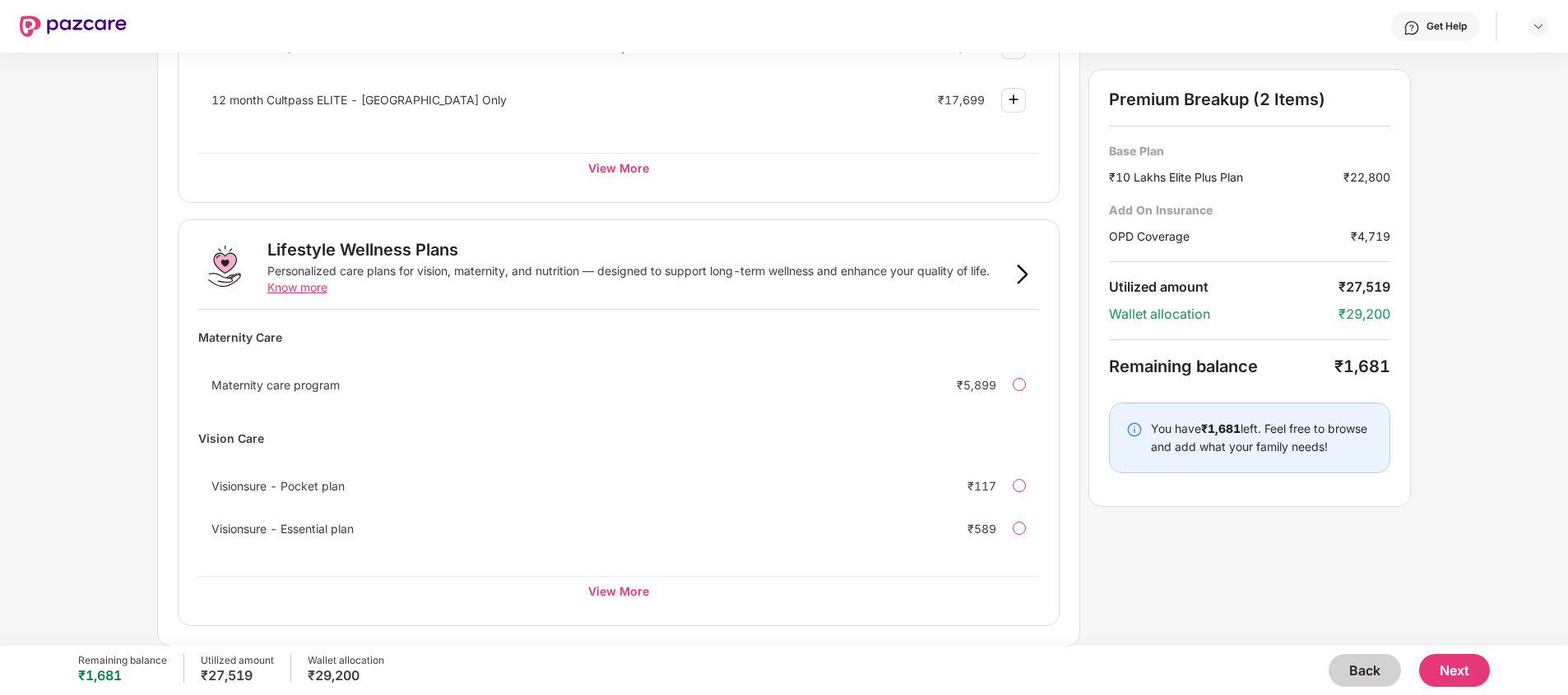
scroll to position [891, 0]
click at [611, 463] on div "View More" at bounding box center [619, 590] width 841 height 29
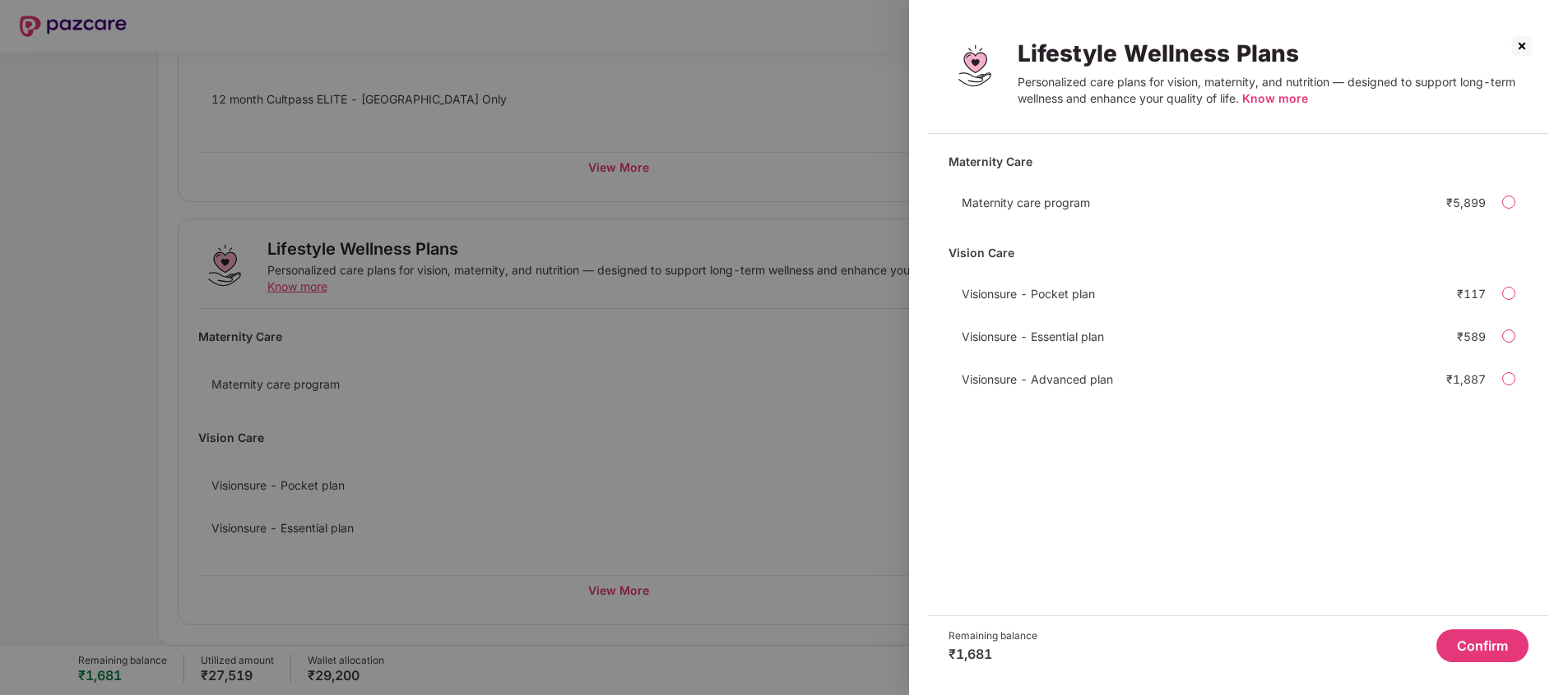
click at [1044, 87] on div "Personalized care plans for vision, maternity, and nutrition — designed to supp…" at bounding box center [1272, 89] width 511 height 32
click at [1044, 98] on span "Know more" at bounding box center [1275, 98] width 66 height 14
click at [1044, 463] on button "Confirm" at bounding box center [1482, 646] width 92 height 32
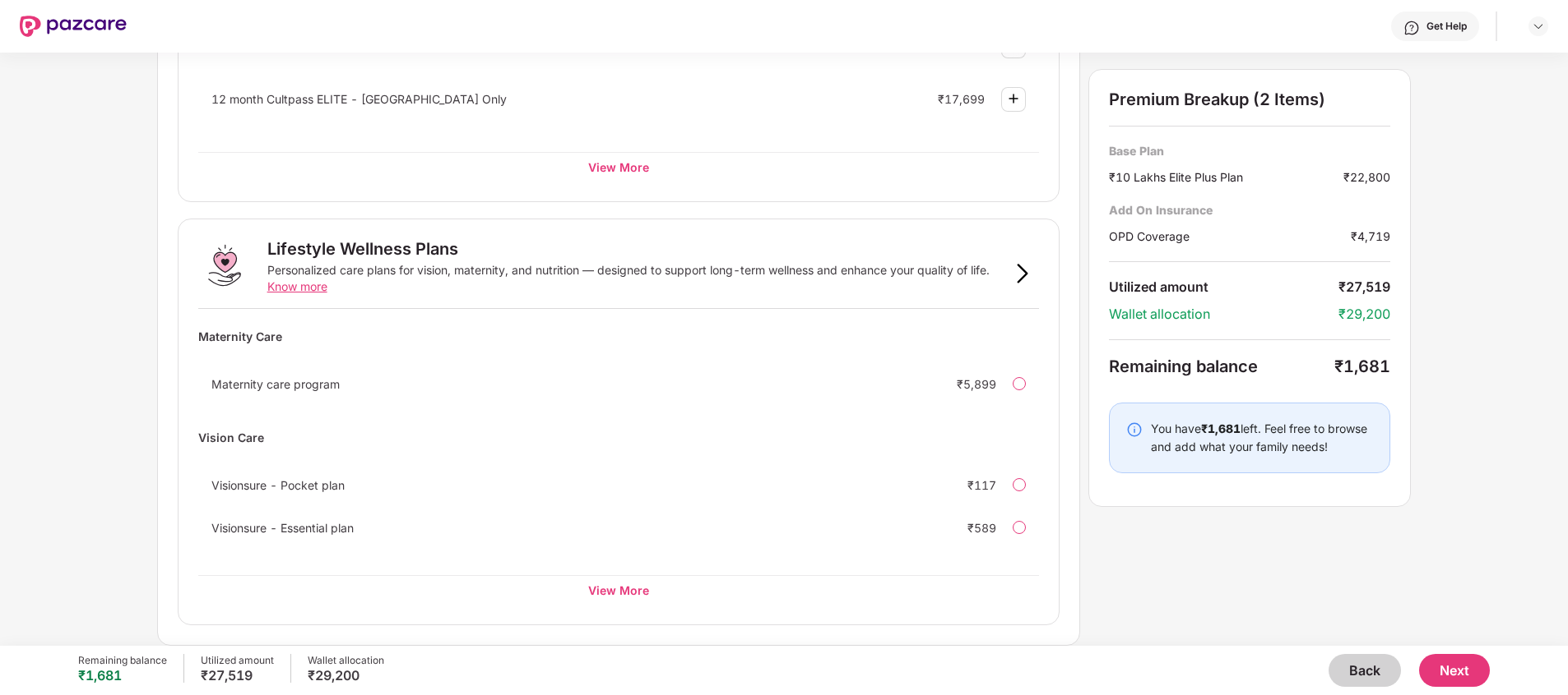
click at [1012, 463] on div "Visionsure - Essential plan ₹589" at bounding box center [619, 527] width 841 height 32
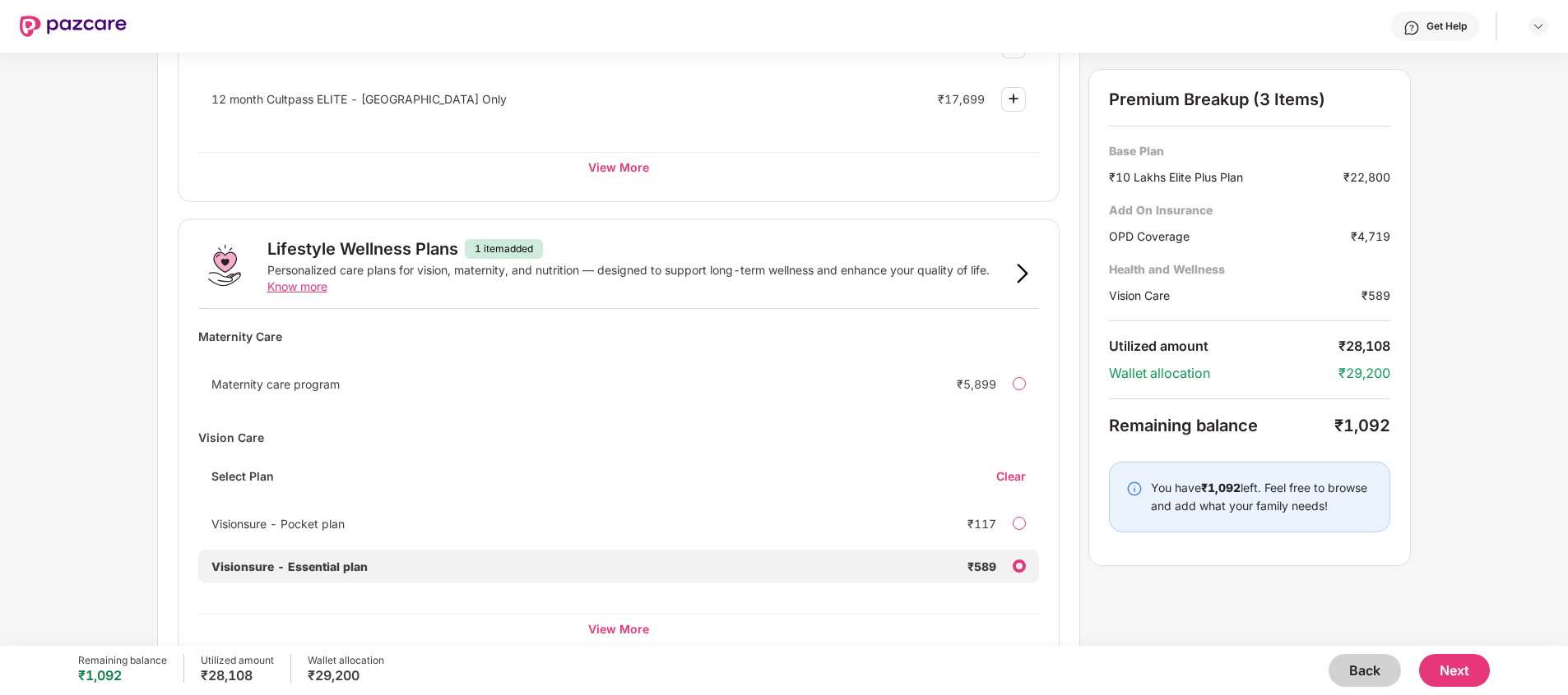
scroll to position [930, 0]
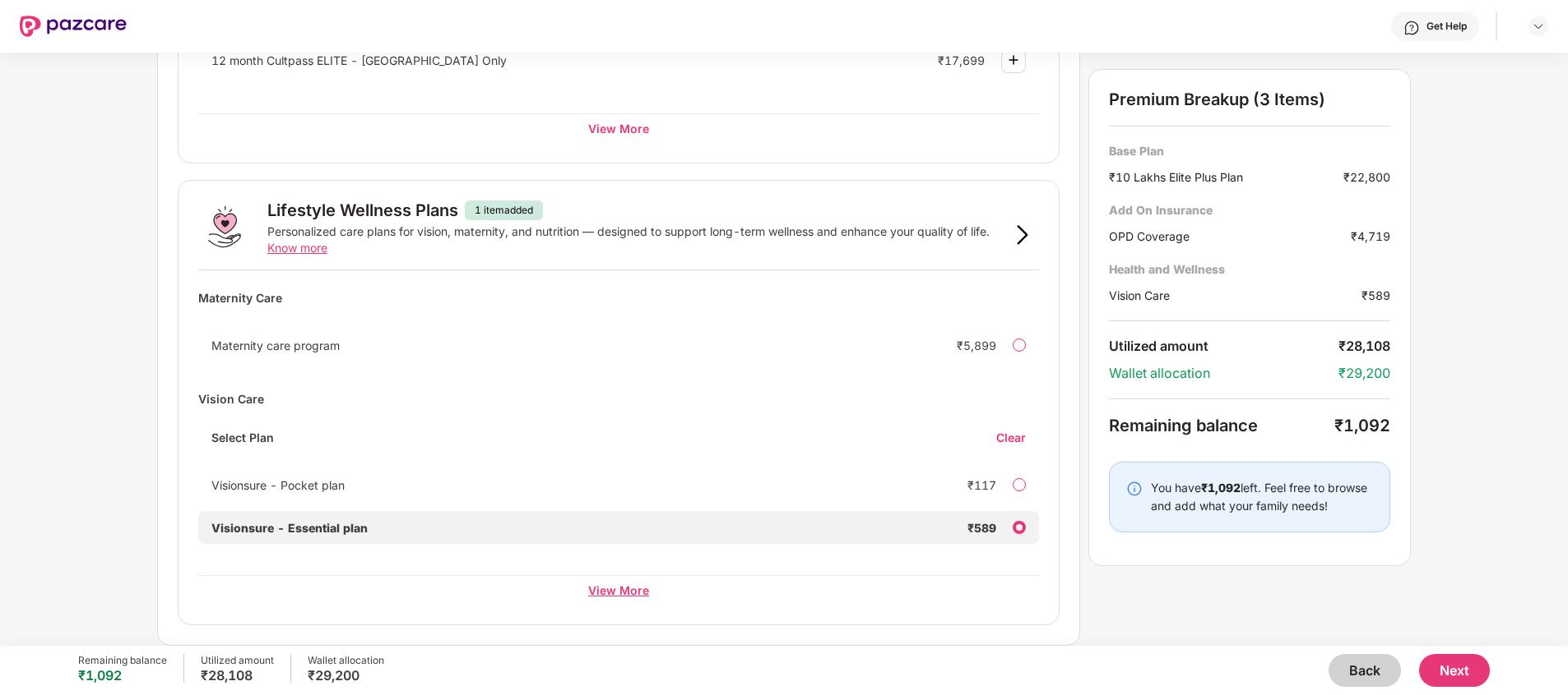
click at [635, 463] on div "View More" at bounding box center [619, 590] width 841 height 29
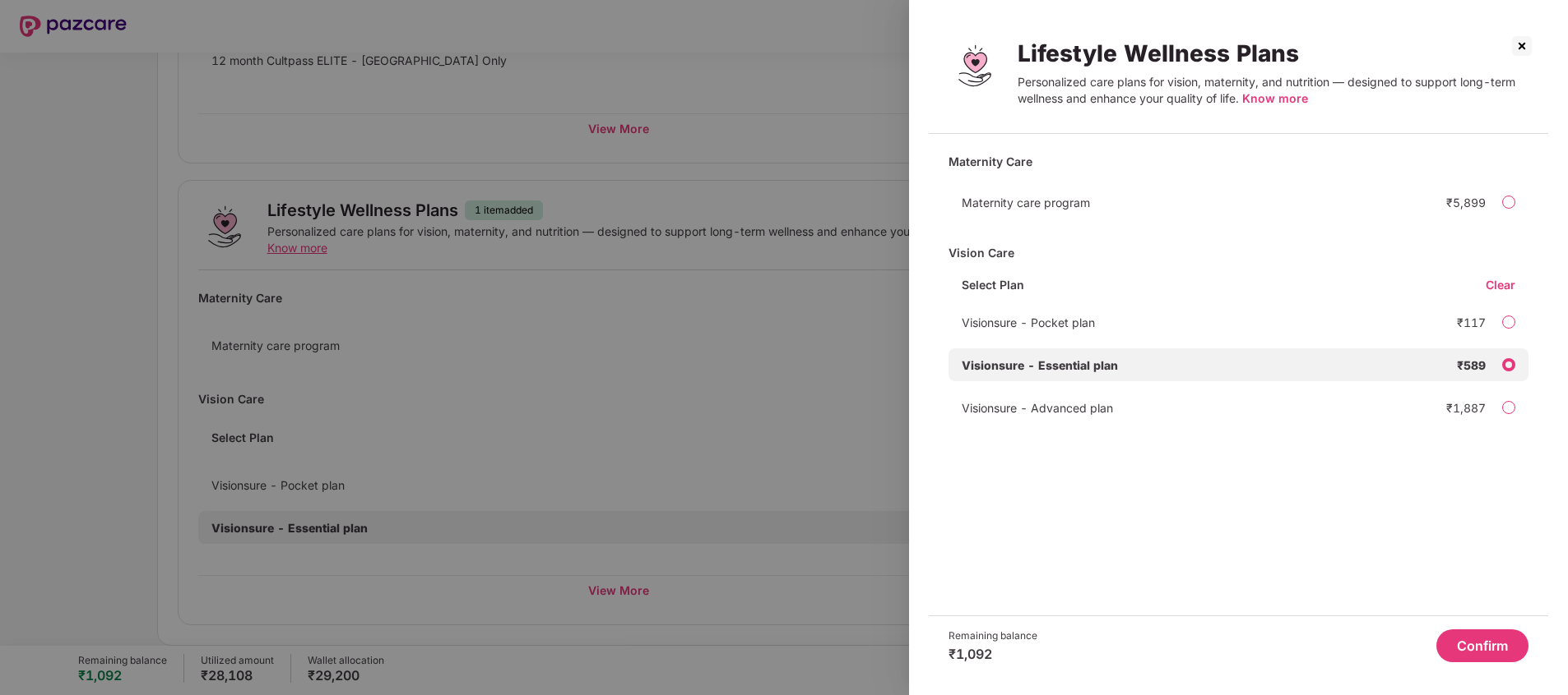
click at [1044, 369] on div at bounding box center [1508, 365] width 13 height 13
click at [1044, 289] on div "Clear" at bounding box center [1506, 285] width 42 height 16
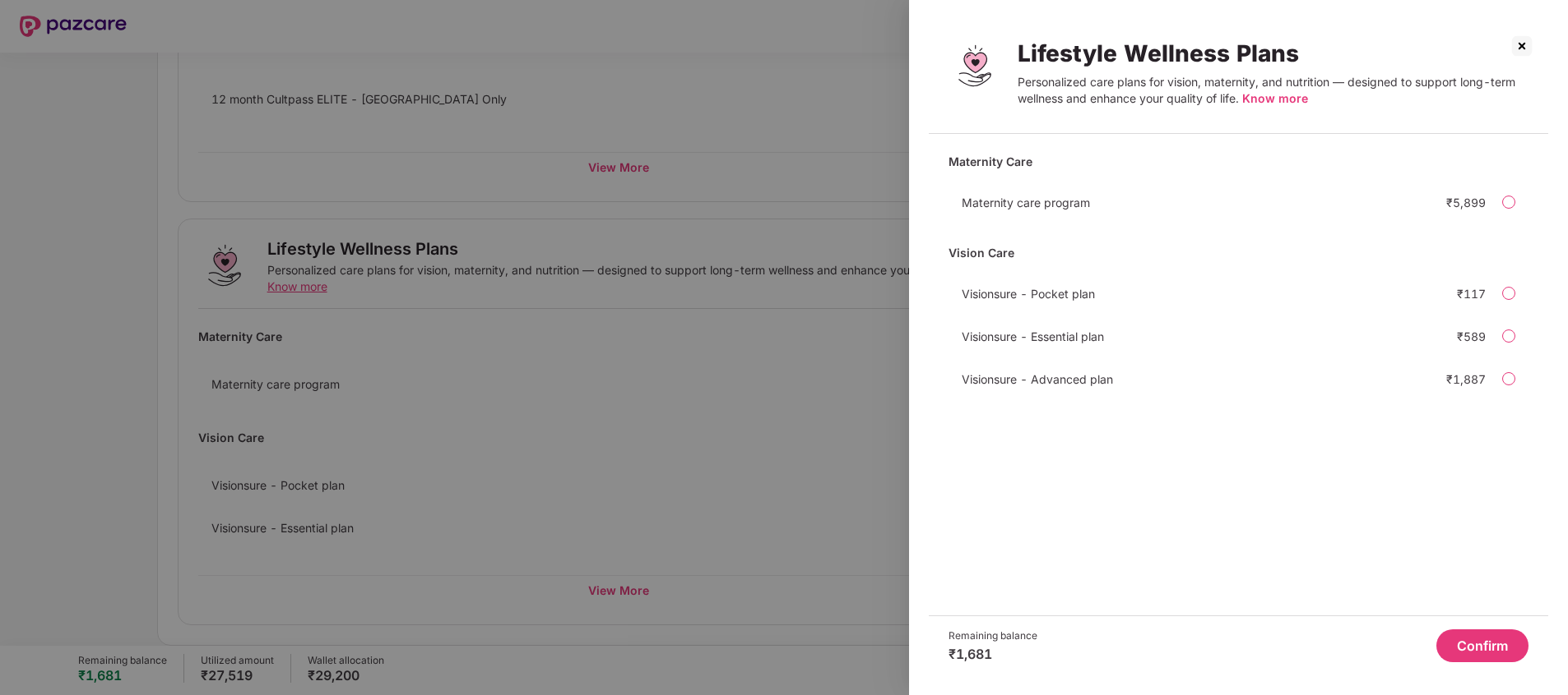
click at [1044, 371] on div "Visionsure - Advanced plan ₹1,887" at bounding box center [1238, 378] width 580 height 32
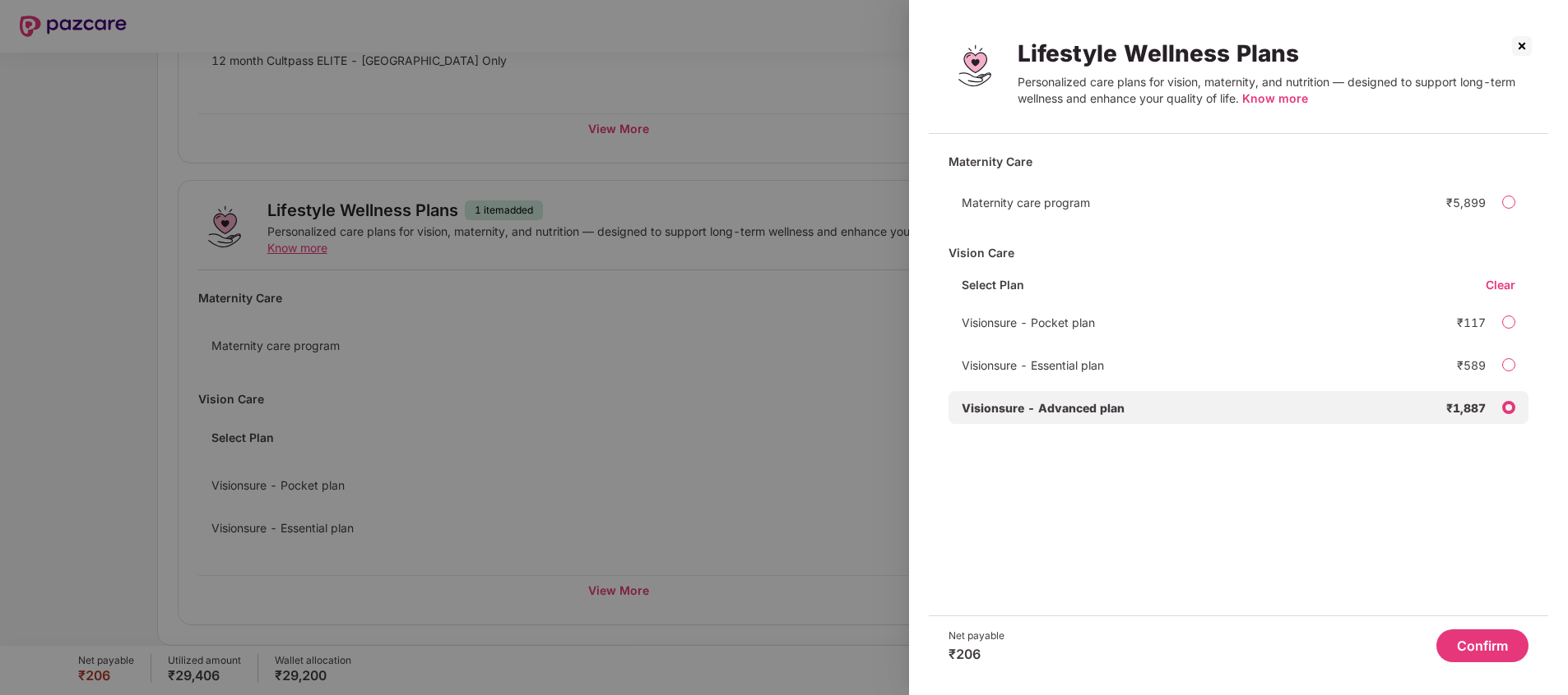
click at [1044, 463] on button "Confirm" at bounding box center [1482, 646] width 92 height 32
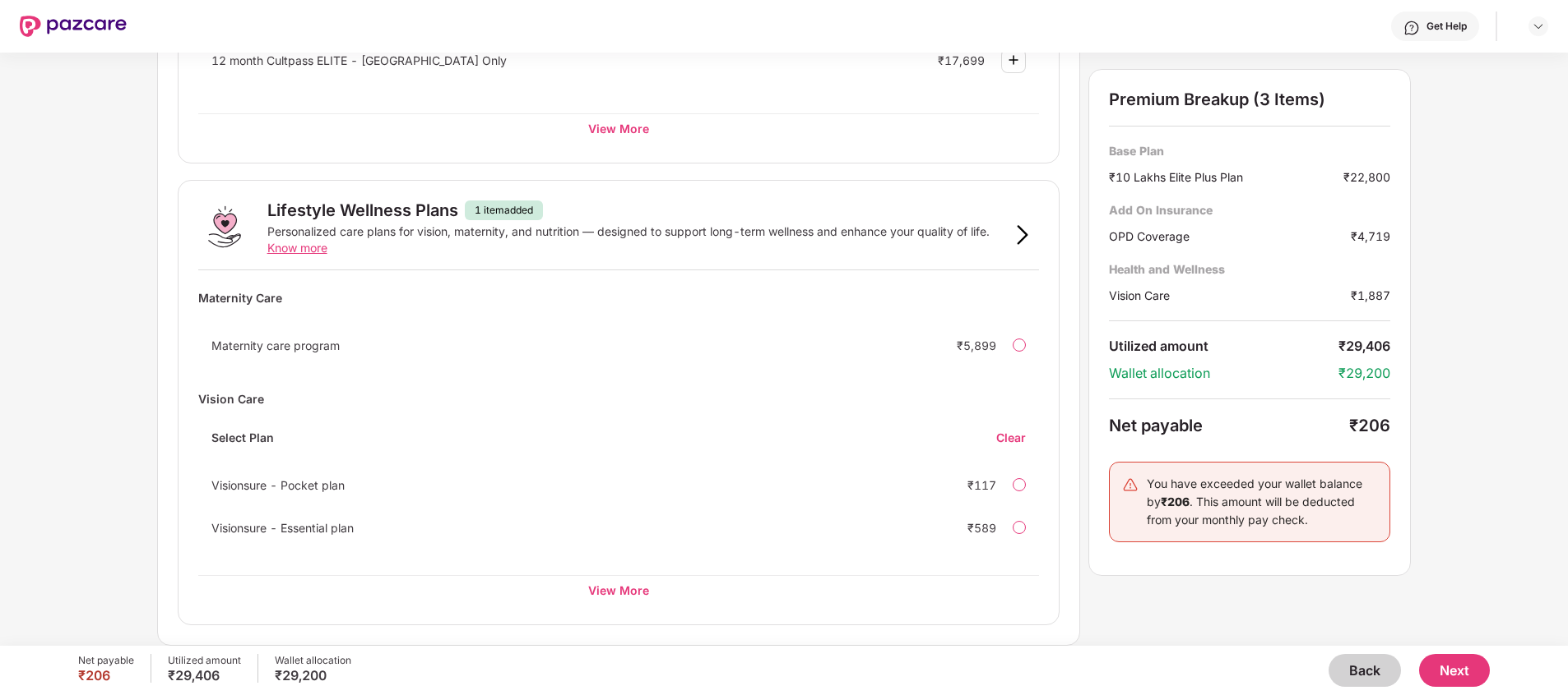
click at [1014, 439] on div "Clear" at bounding box center [1017, 437] width 42 height 16
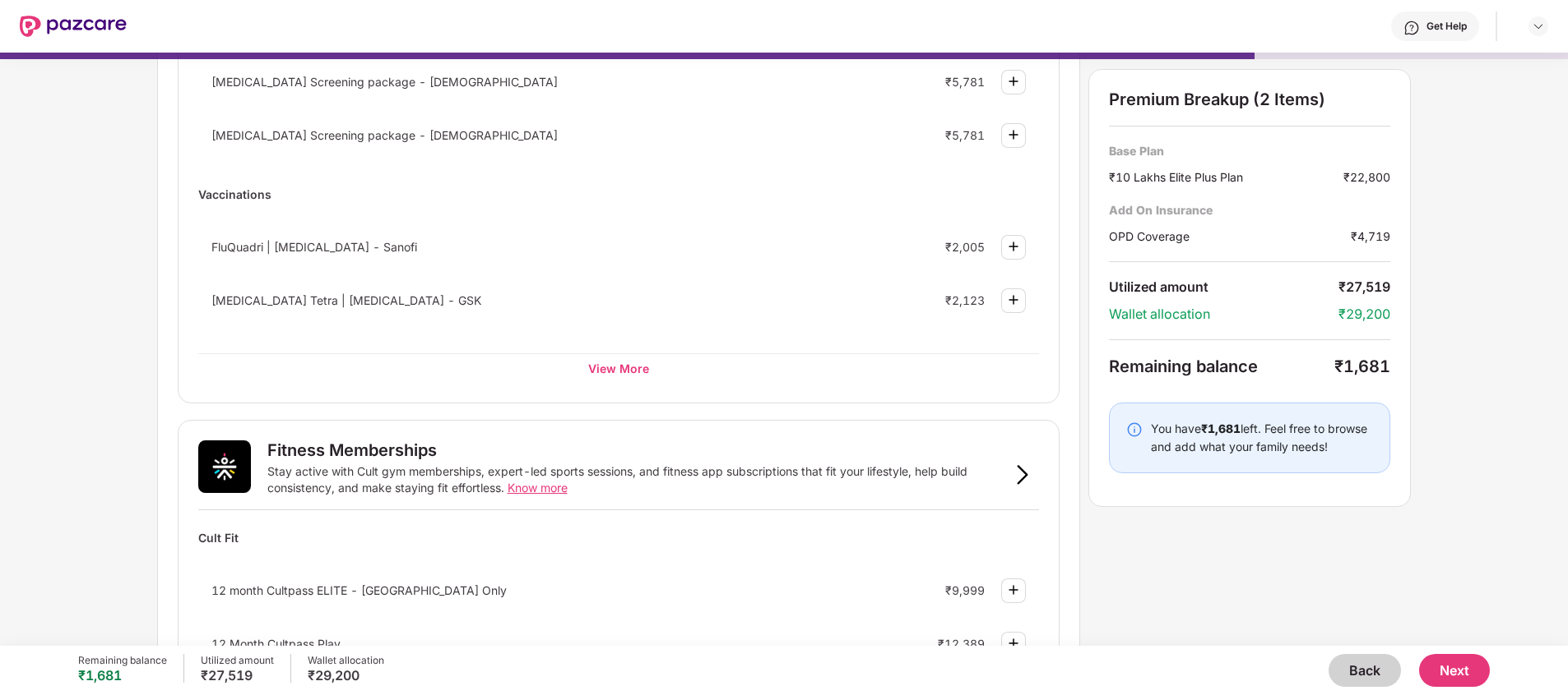
scroll to position [151, 0]
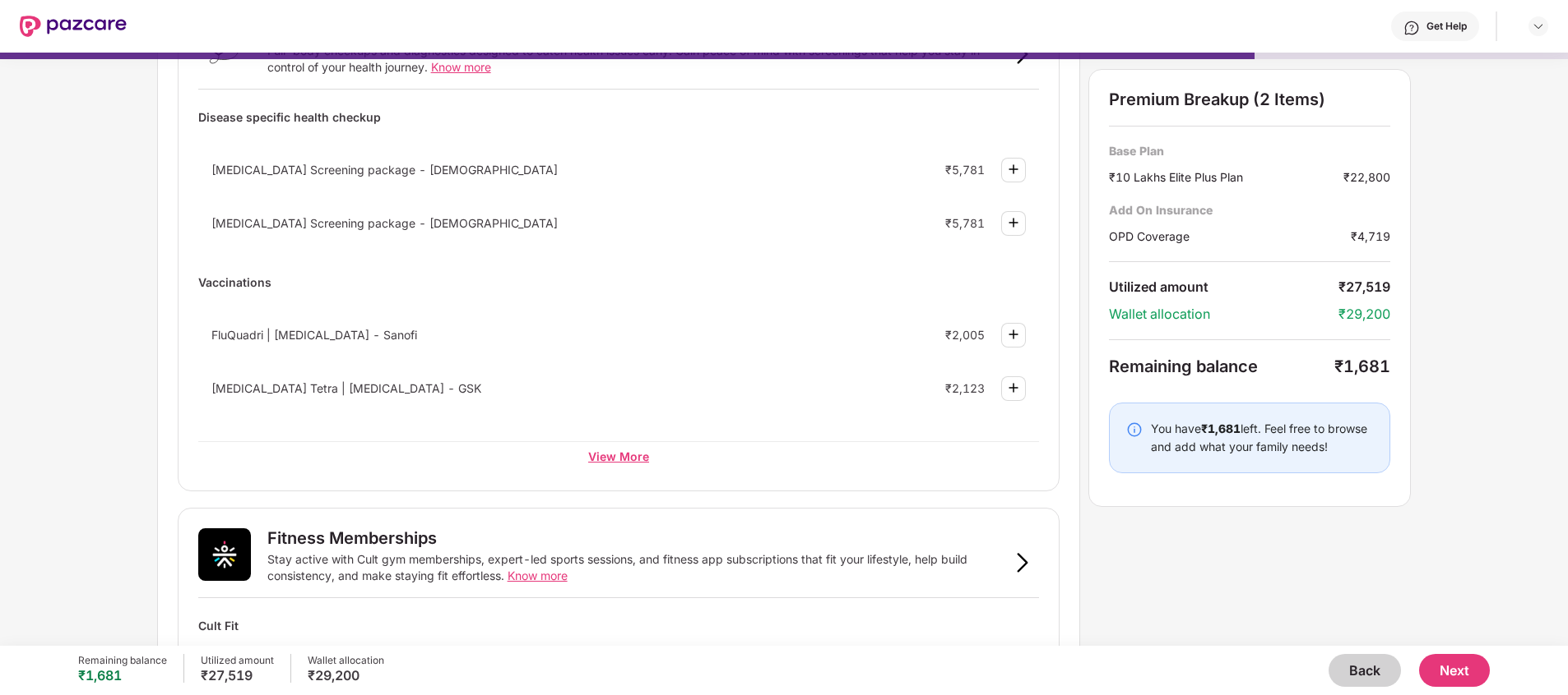
click at [643, 463] on div "View More" at bounding box center [619, 456] width 841 height 29
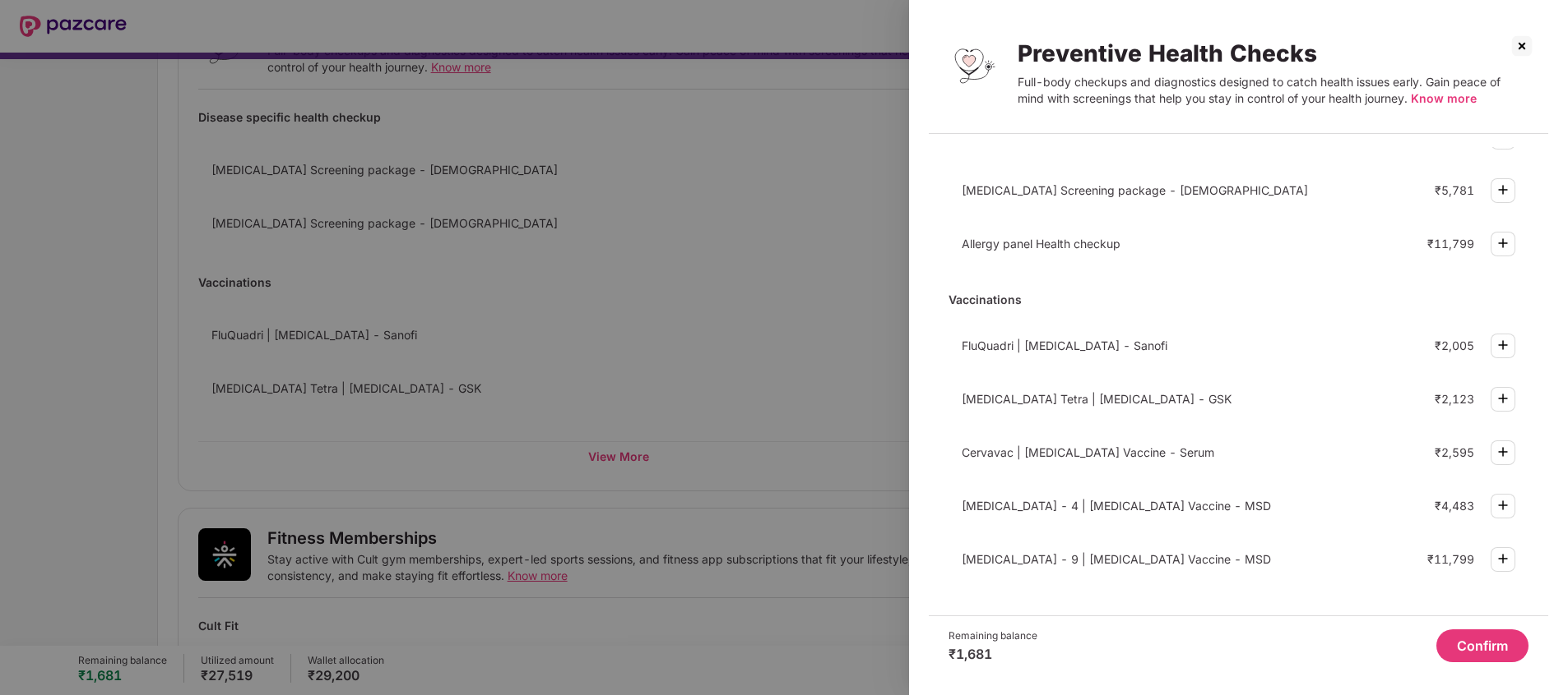
scroll to position [391, 0]
click at [1044, 47] on img at bounding box center [1522, 45] width 27 height 27
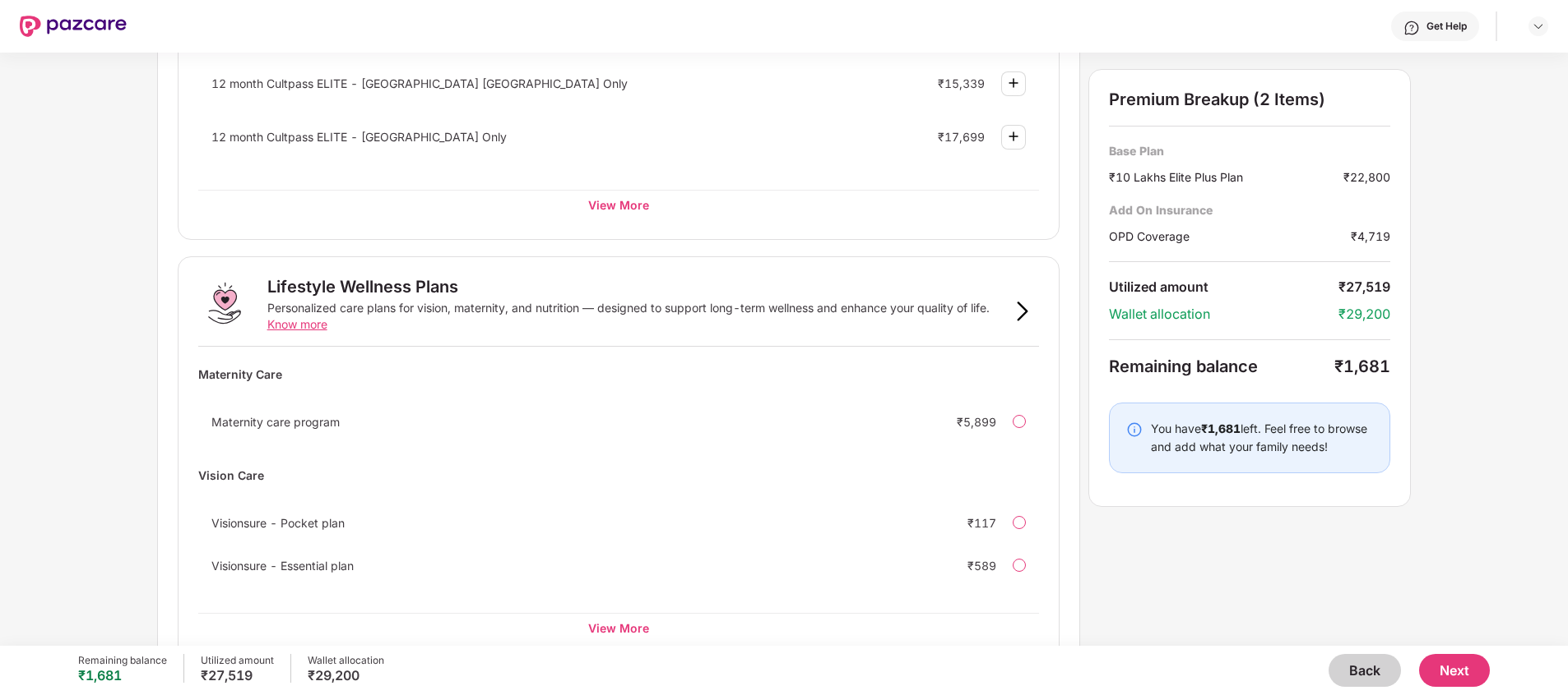
scroll to position [891, 0]
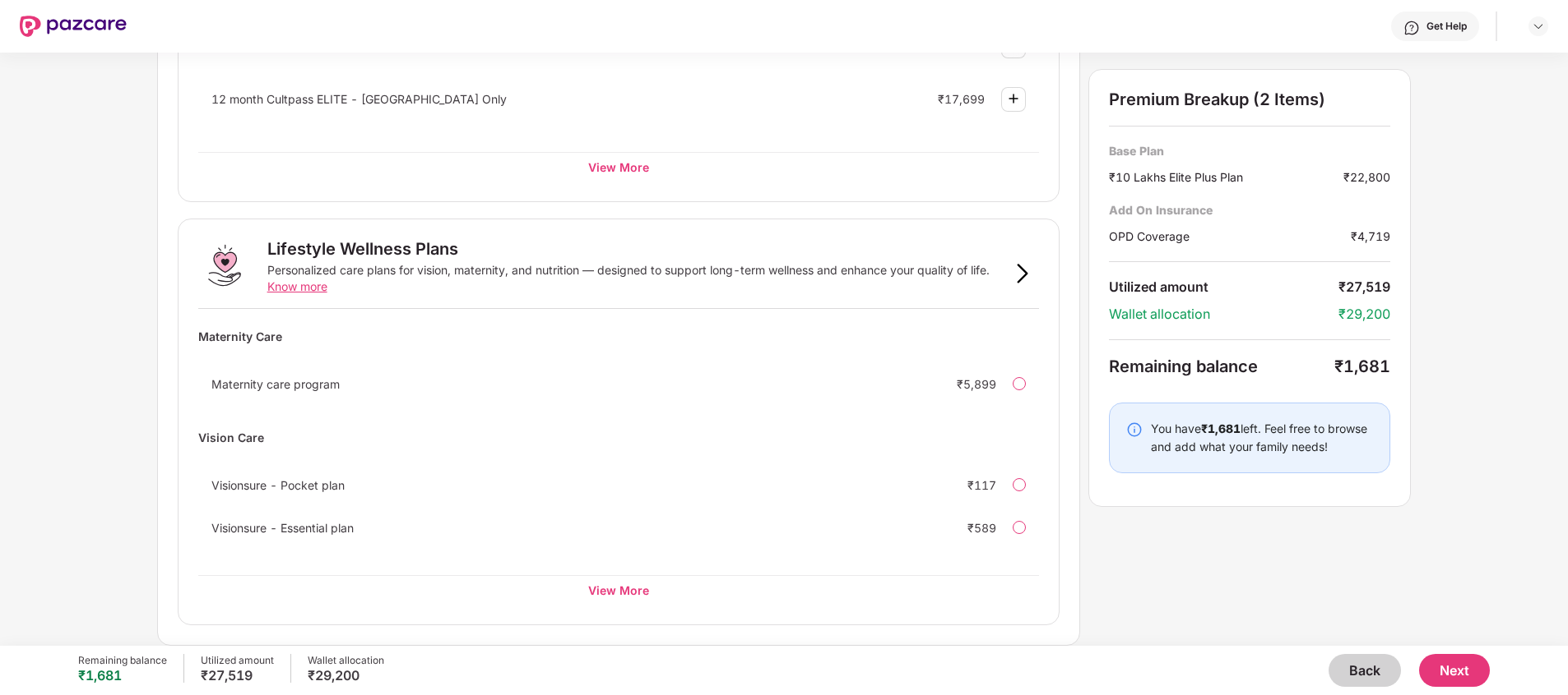
click at [1044, 463] on button "Next" at bounding box center [1455, 670] width 71 height 32
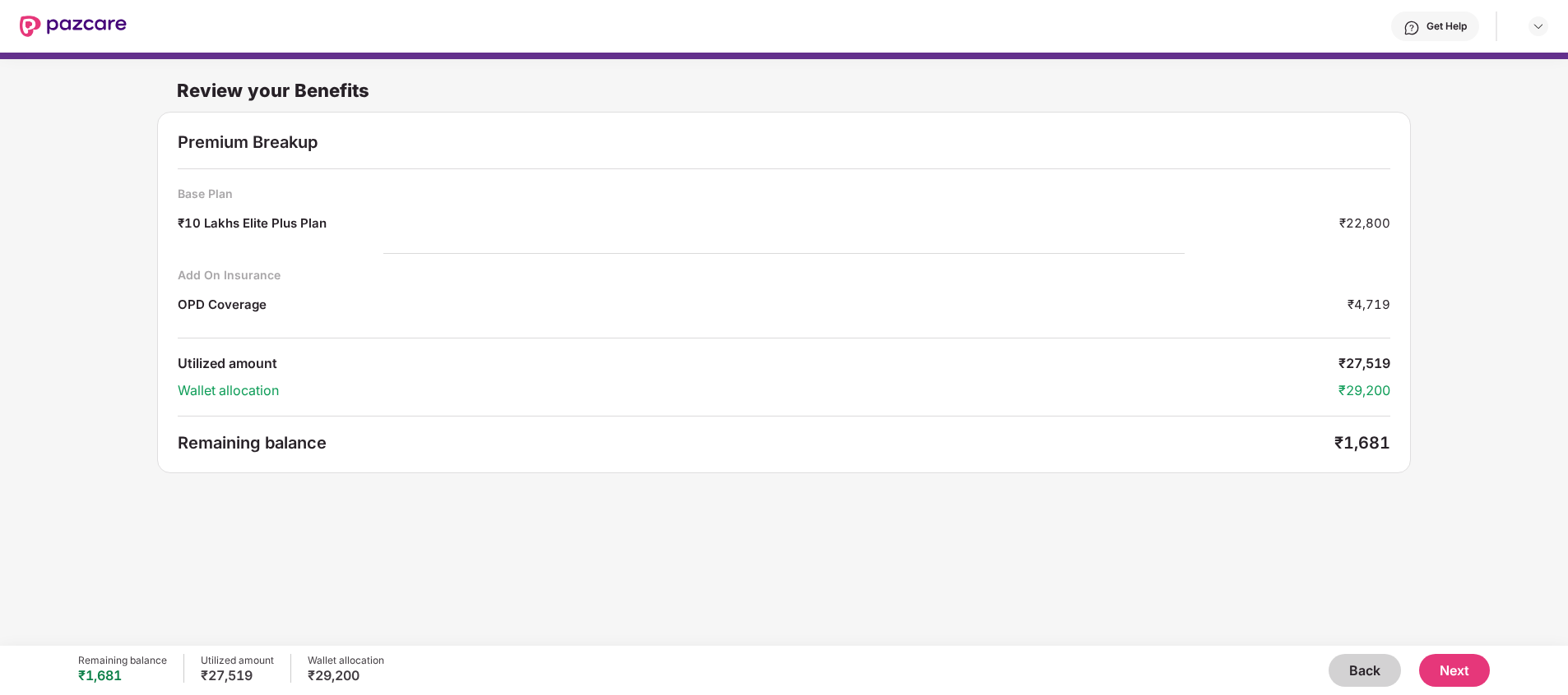
click at [1044, 463] on button "Next" at bounding box center [1455, 670] width 71 height 32
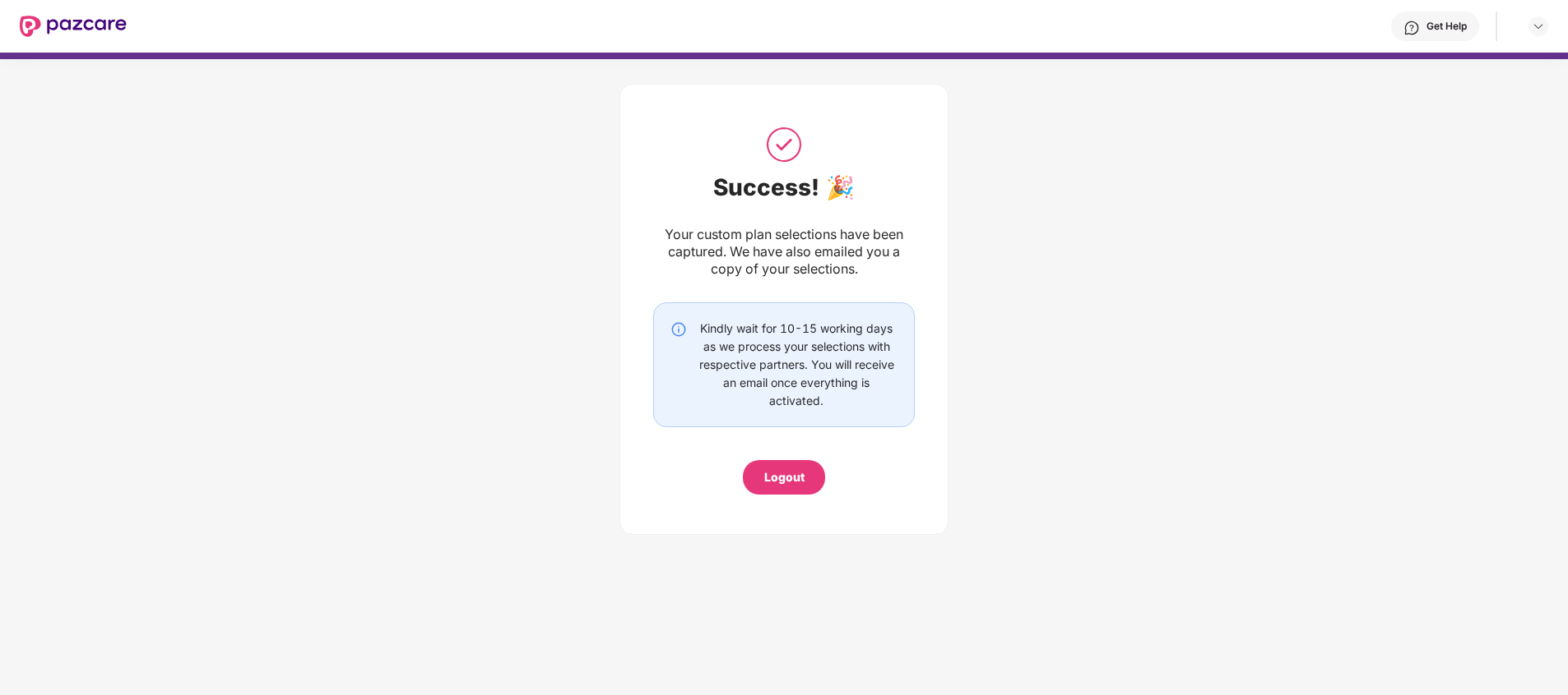
click at [778, 463] on div "Logout" at bounding box center [784, 478] width 40 height 18
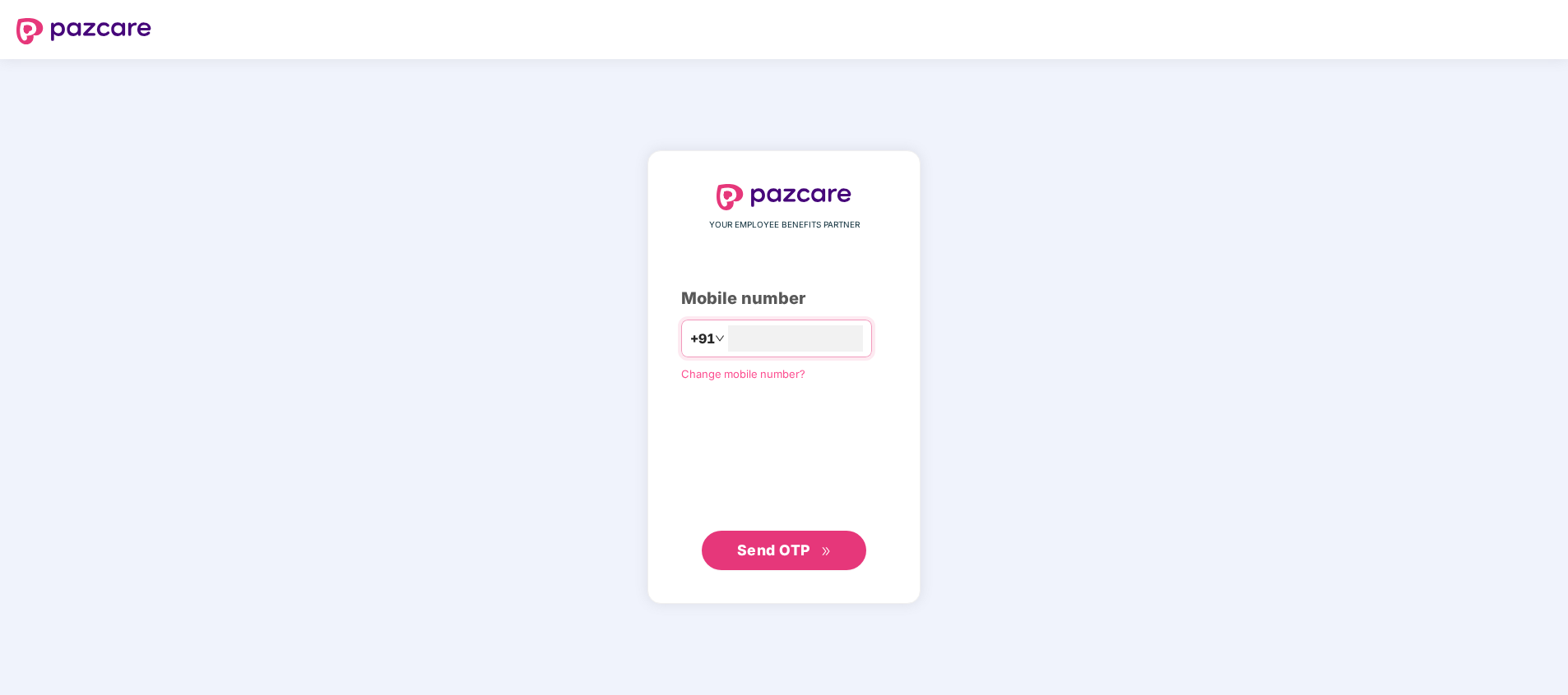
click at [1044, 439] on div "YOUR EMPLOYEE BENEFITS PARTNER Mobile number +91 Change mobile number? Send OTP" at bounding box center [784, 376] width 1568 height 636
